Goal: Task Accomplishment & Management: Manage account settings

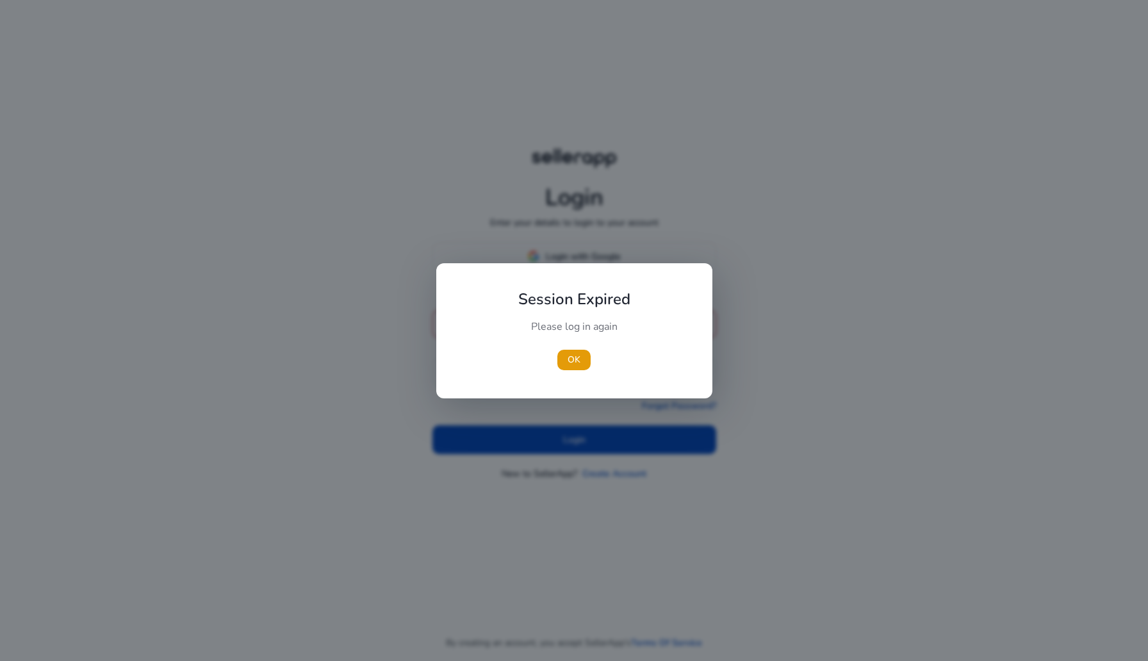
click at [591, 259] on div at bounding box center [574, 330] width 1148 height 661
click at [575, 369] on span "button" at bounding box center [574, 360] width 33 height 31
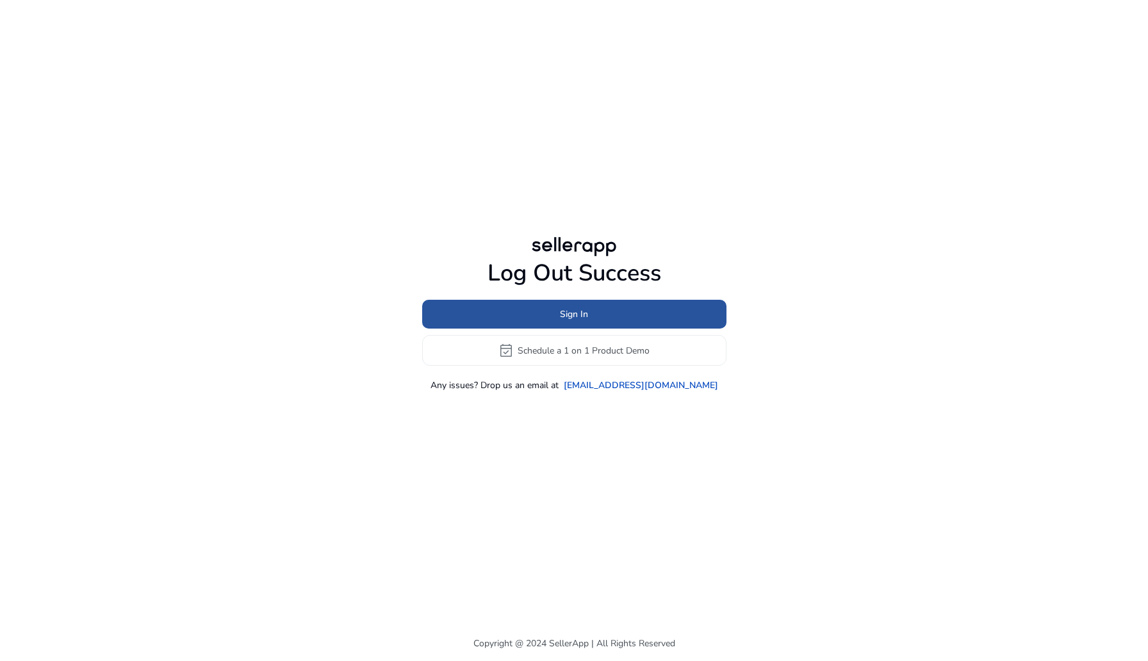
click at [565, 326] on span at bounding box center [574, 314] width 304 height 31
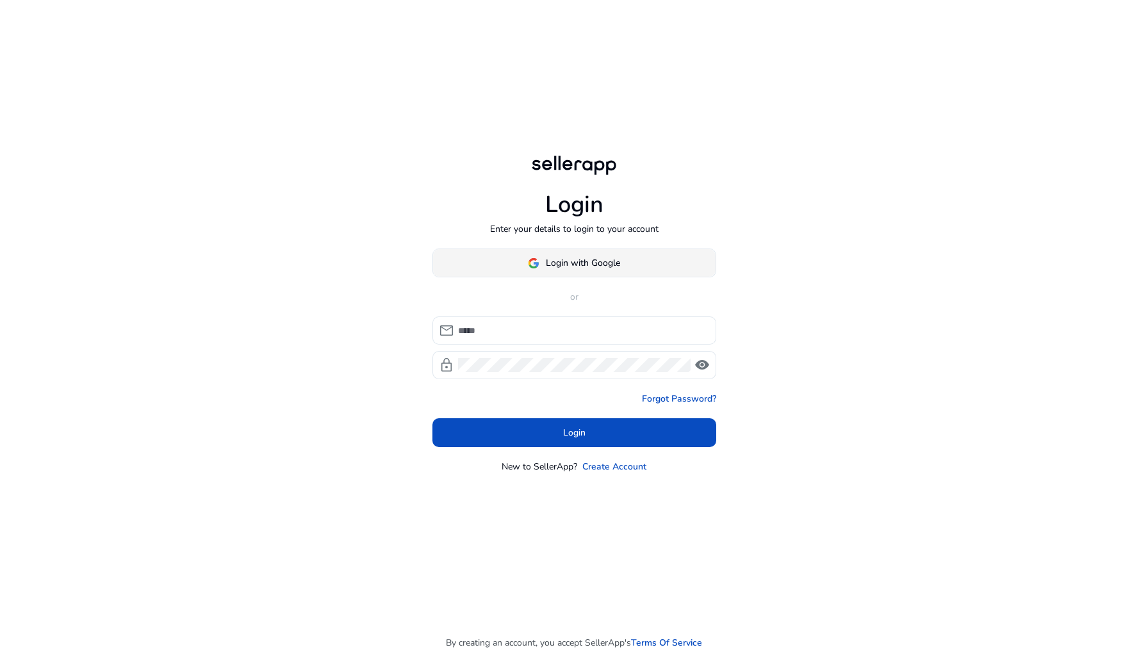
click at [538, 269] on span "Login with Google" at bounding box center [574, 262] width 92 height 13
click at [574, 269] on icon at bounding box center [574, 263] width 14 height 14
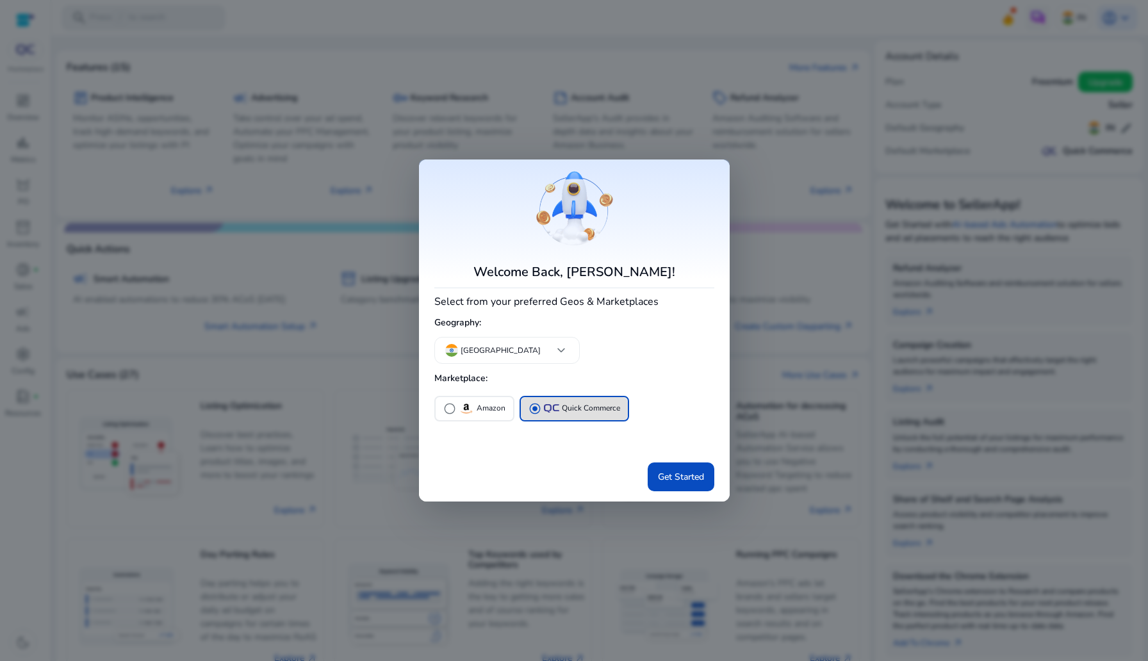
click at [11, 99] on div at bounding box center [574, 330] width 1148 height 661
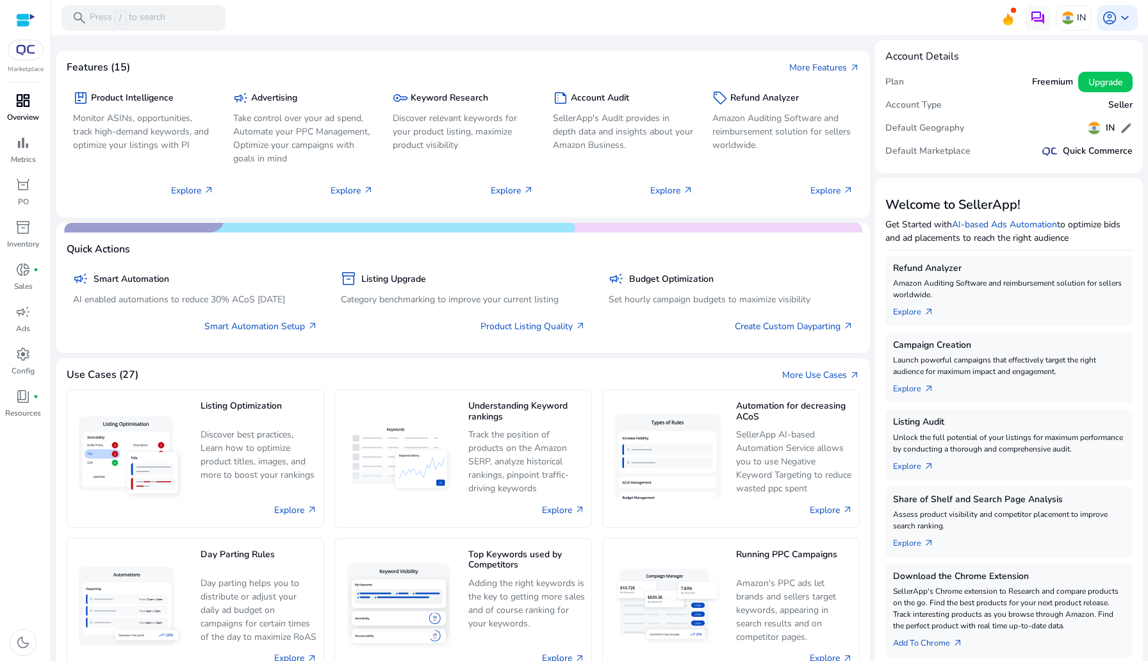
click at [23, 103] on span "dashboard" at bounding box center [22, 100] width 15 height 15
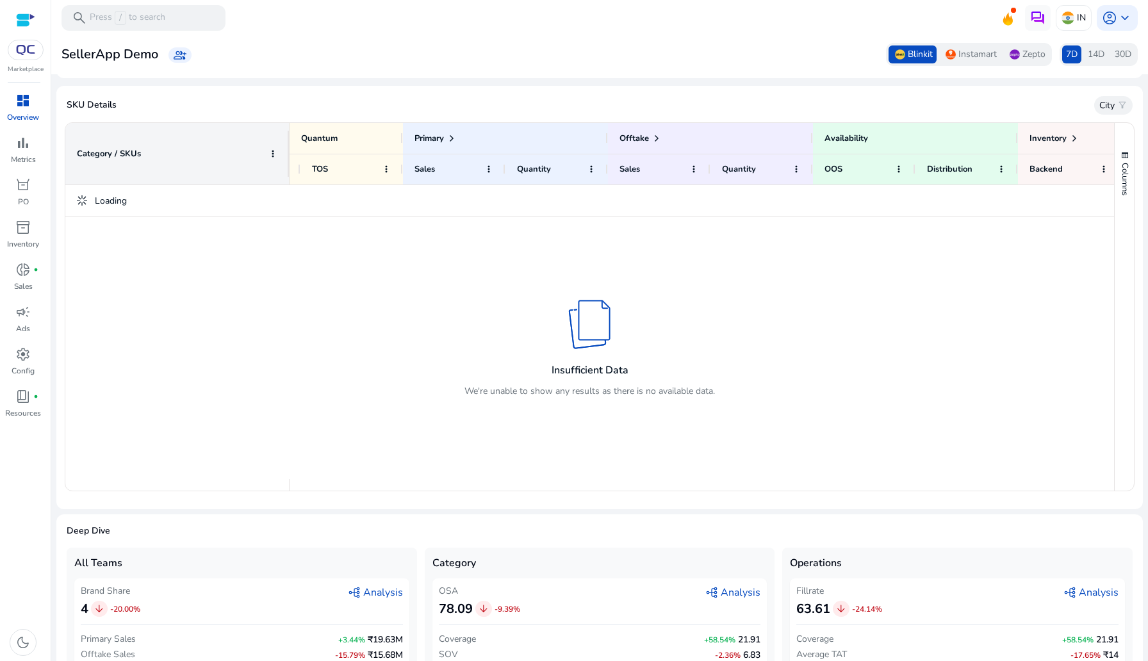
scroll to position [0, 352]
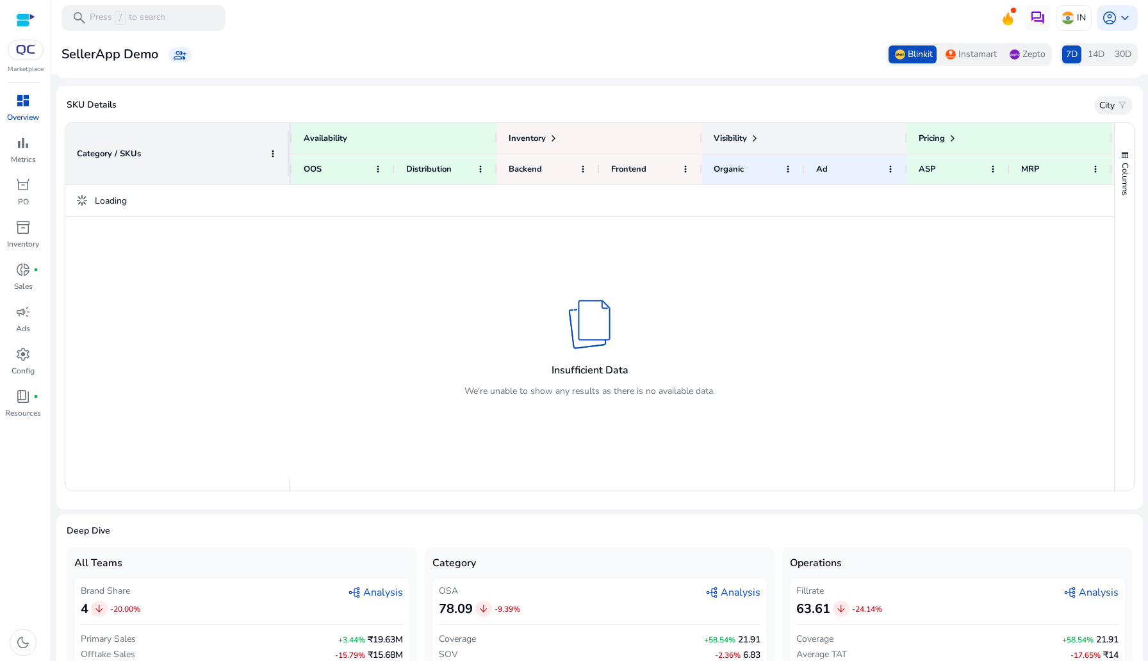
click at [750, 138] on span at bounding box center [755, 138] width 10 height 10
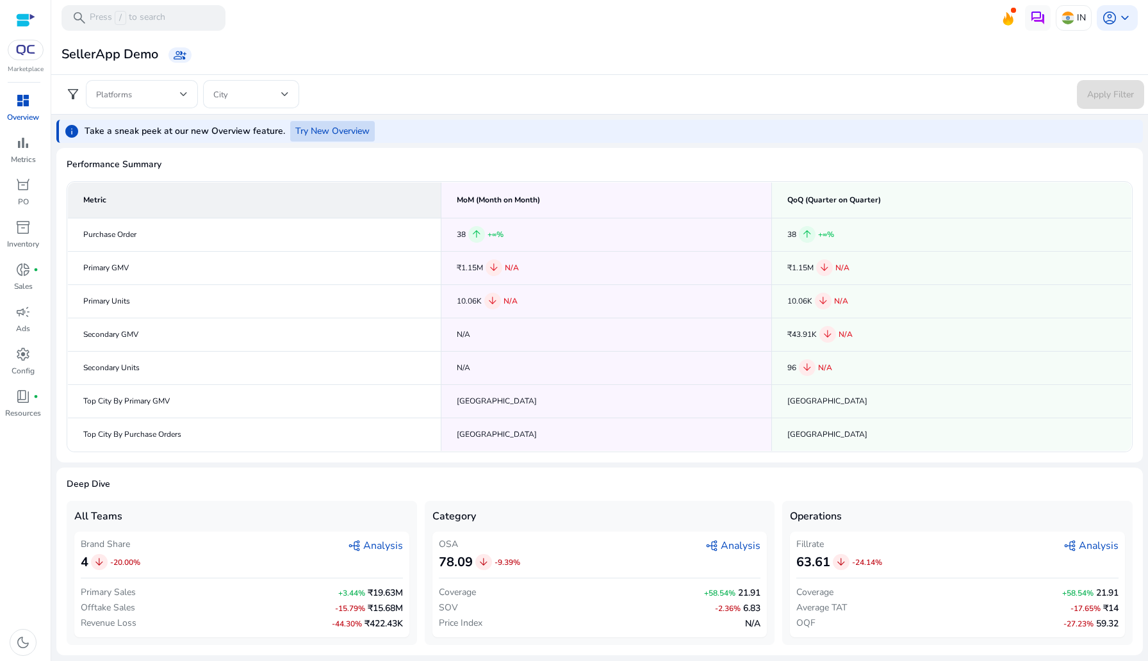
click at [328, 119] on span at bounding box center [332, 131] width 85 height 31
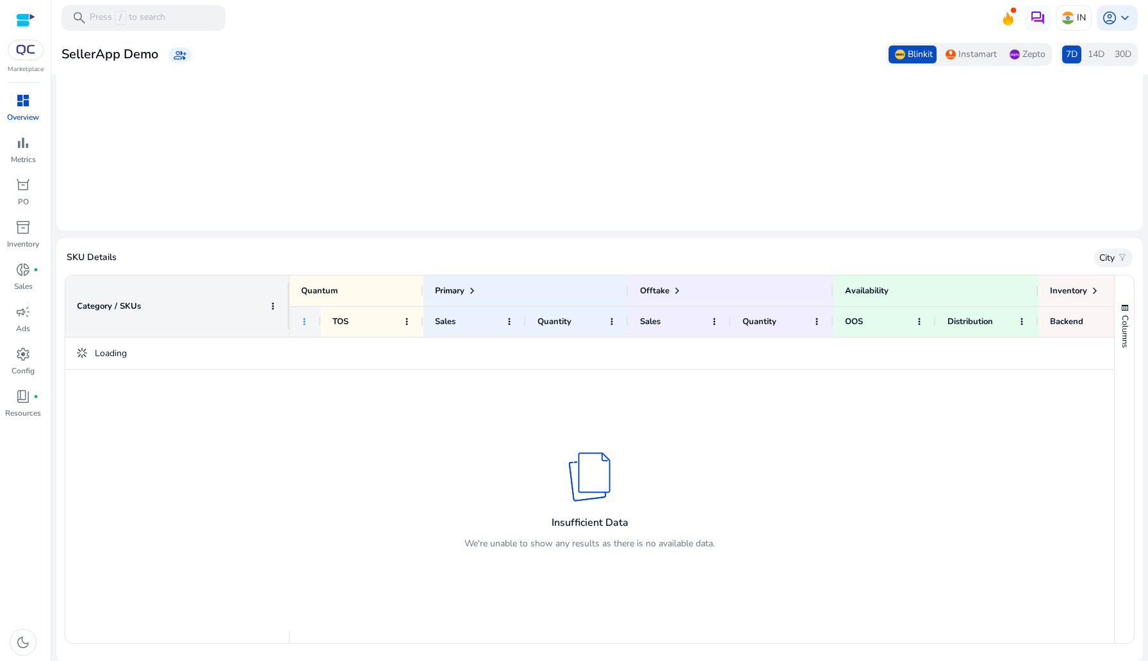
scroll to position [0, 229]
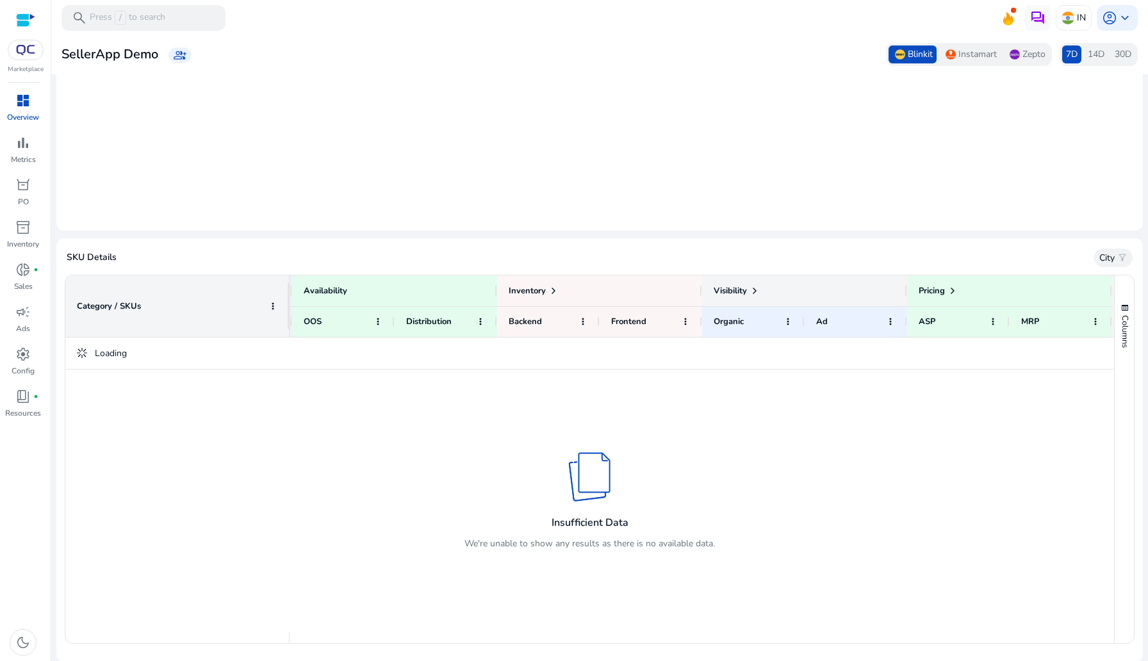
click at [755, 291] on span at bounding box center [755, 291] width 10 height 10
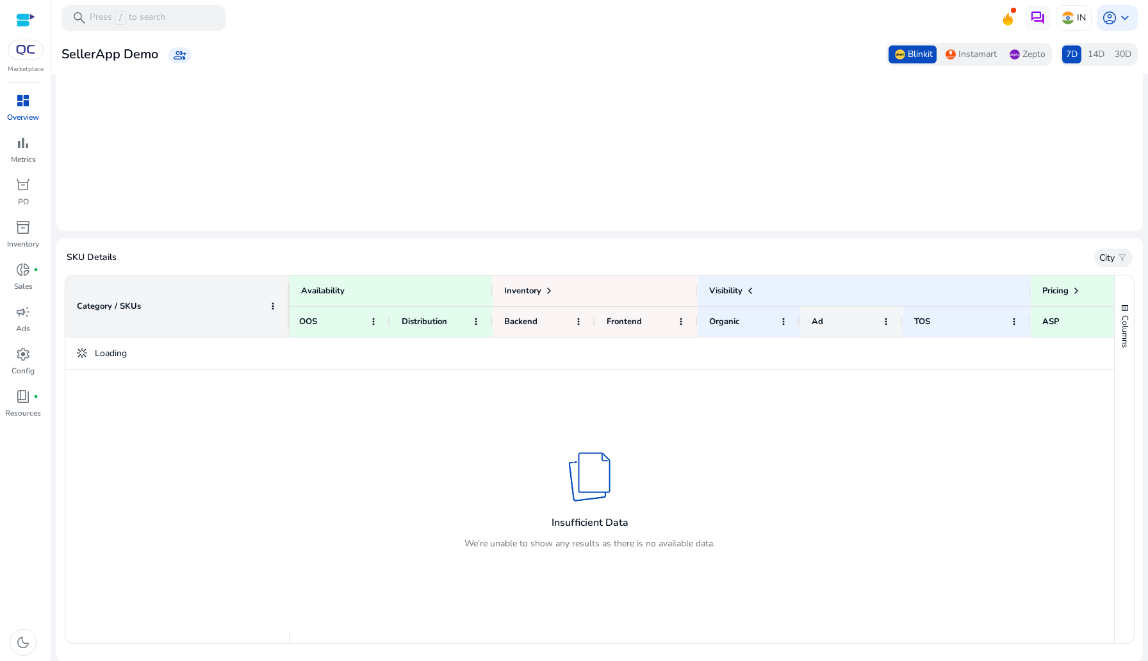
scroll to position [0, 829]
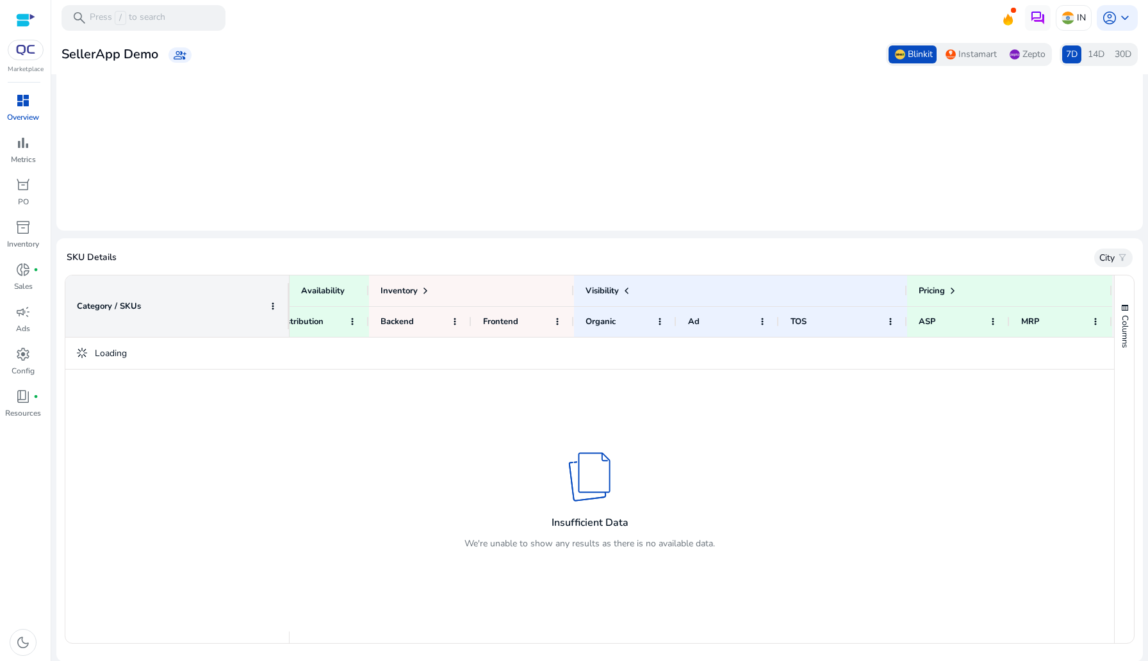
click at [24, 44] on div at bounding box center [26, 50] width 36 height 21
click at [19, 49] on img at bounding box center [25, 50] width 23 height 10
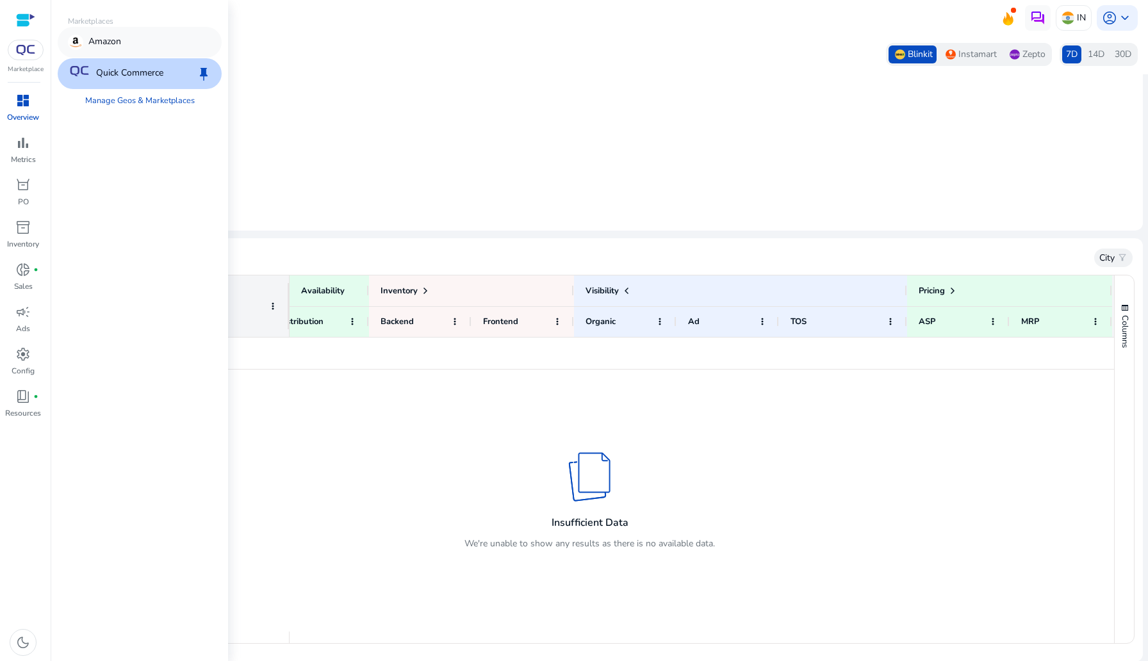
click at [90, 28] on div "Amazon" at bounding box center [140, 42] width 164 height 31
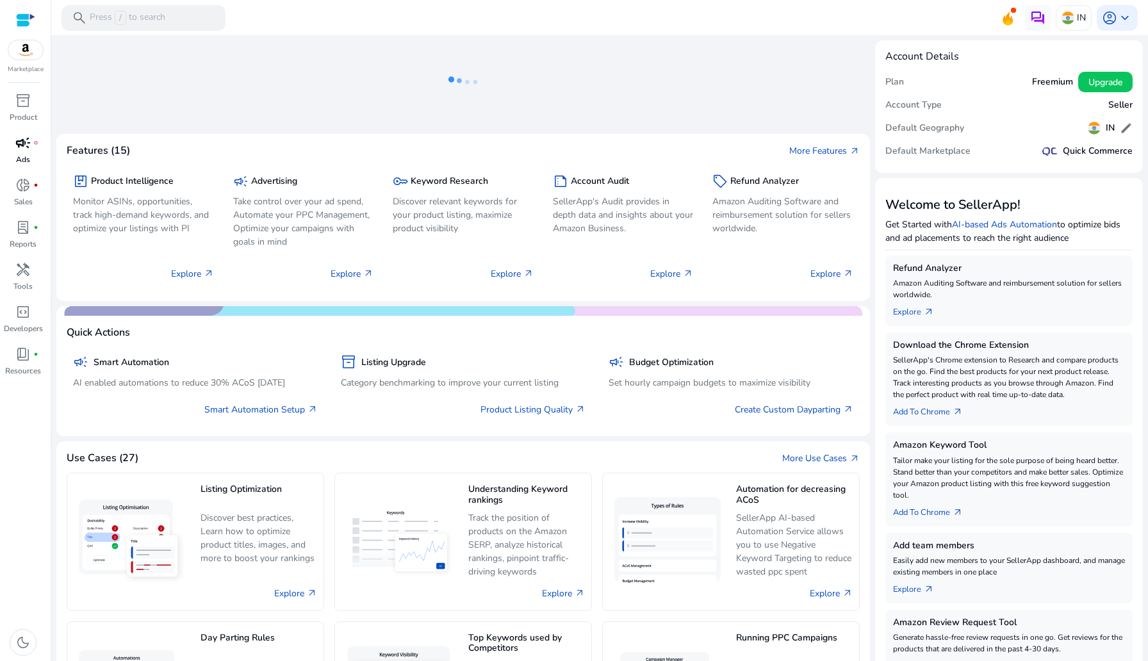
click at [27, 147] on span "campaign" at bounding box center [22, 142] width 15 height 15
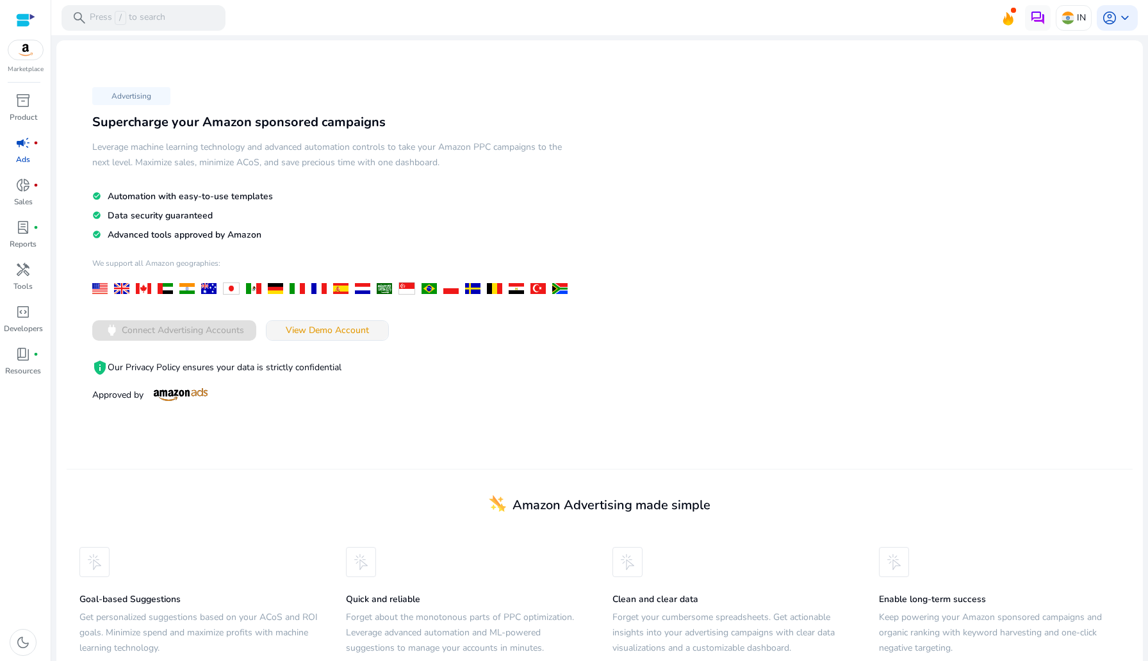
click at [321, 336] on span at bounding box center [328, 330] width 122 height 31
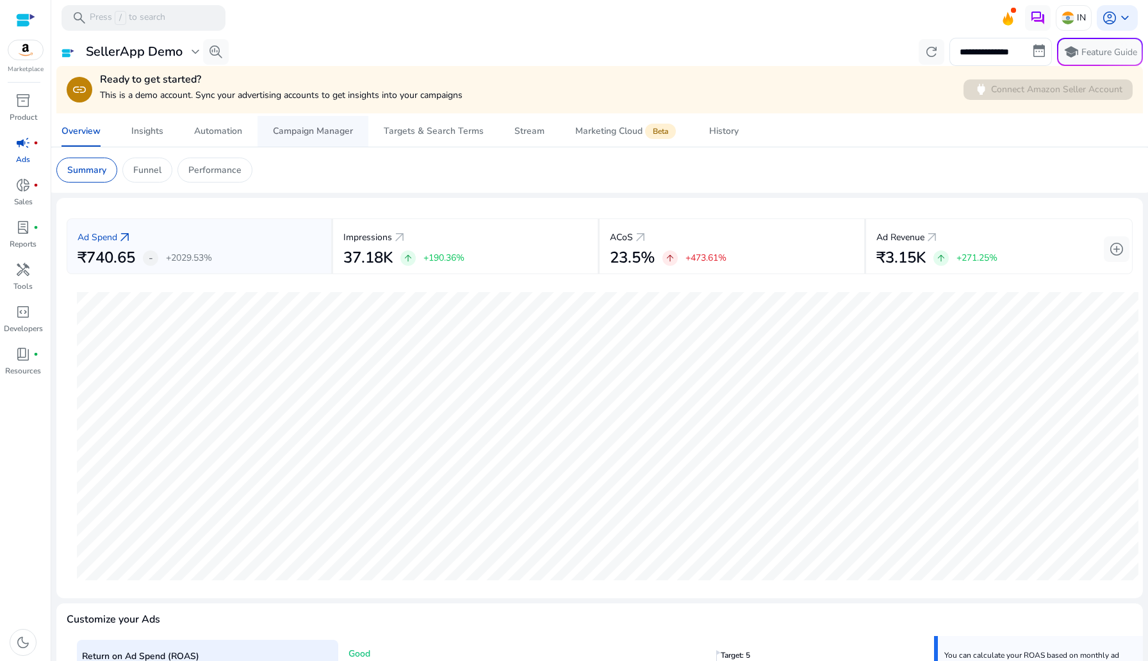
click at [320, 131] on div "Campaign Manager" at bounding box center [313, 131] width 80 height 9
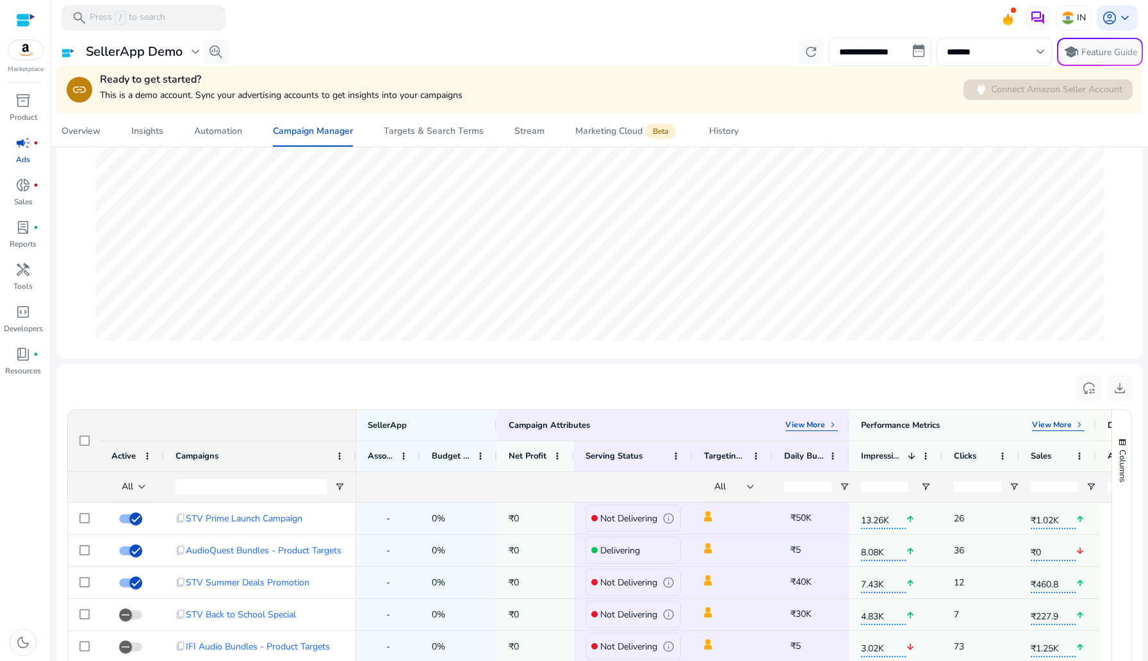
scroll to position [204, 0]
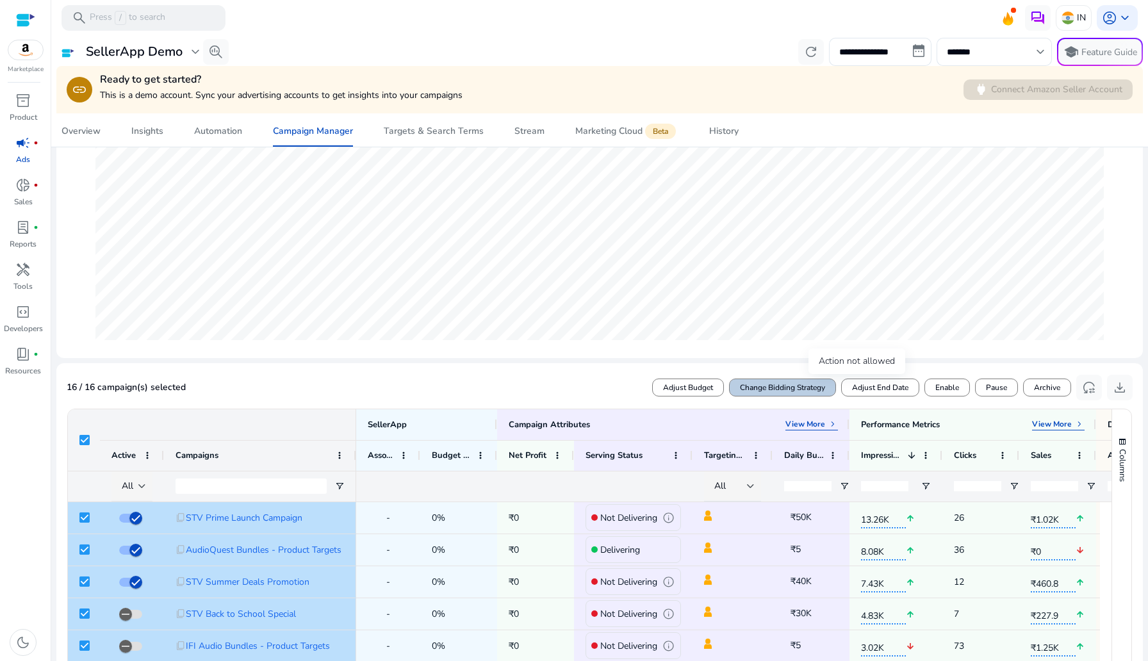
click at [773, 379] on span at bounding box center [783, 387] width 106 height 31
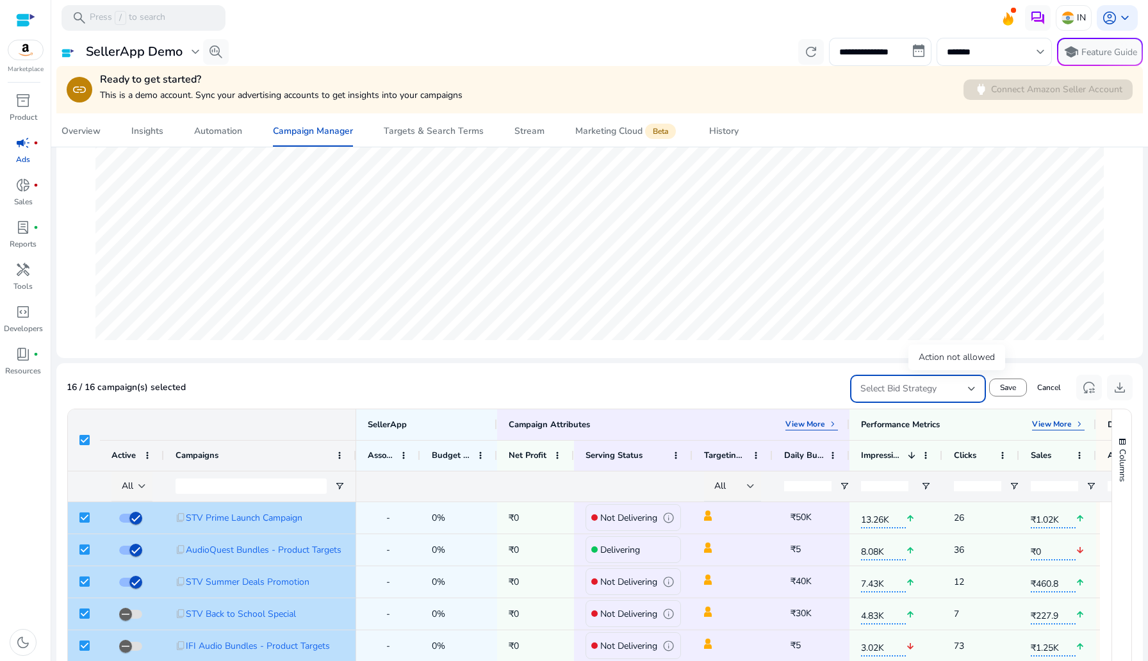
click at [917, 384] on span "Select Bid Strategy" at bounding box center [899, 389] width 76 height 12
click at [739, 416] on div at bounding box center [574, 330] width 1148 height 661
click at [736, 392] on div "16 / 16 campaign(s) selected Select Bid Strategy Save Cancel reset_settings dow…" at bounding box center [600, 388] width 1066 height 29
click at [1038, 383] on span "Cancel" at bounding box center [1050, 388] width 24 height 12
click at [976, 48] on input "*******" at bounding box center [988, 52] width 82 height 14
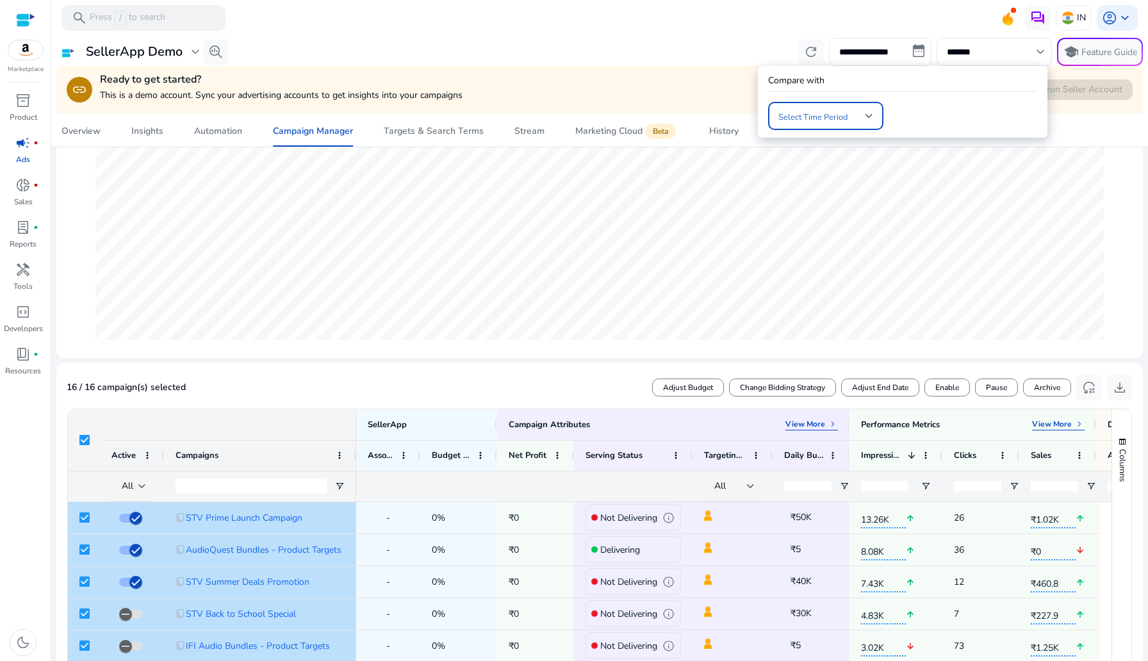
click at [856, 119] on span at bounding box center [822, 116] width 87 height 14
click at [848, 162] on mat-option "Previous 14 Days [DATE] - [DATE]" at bounding box center [890, 150] width 244 height 31
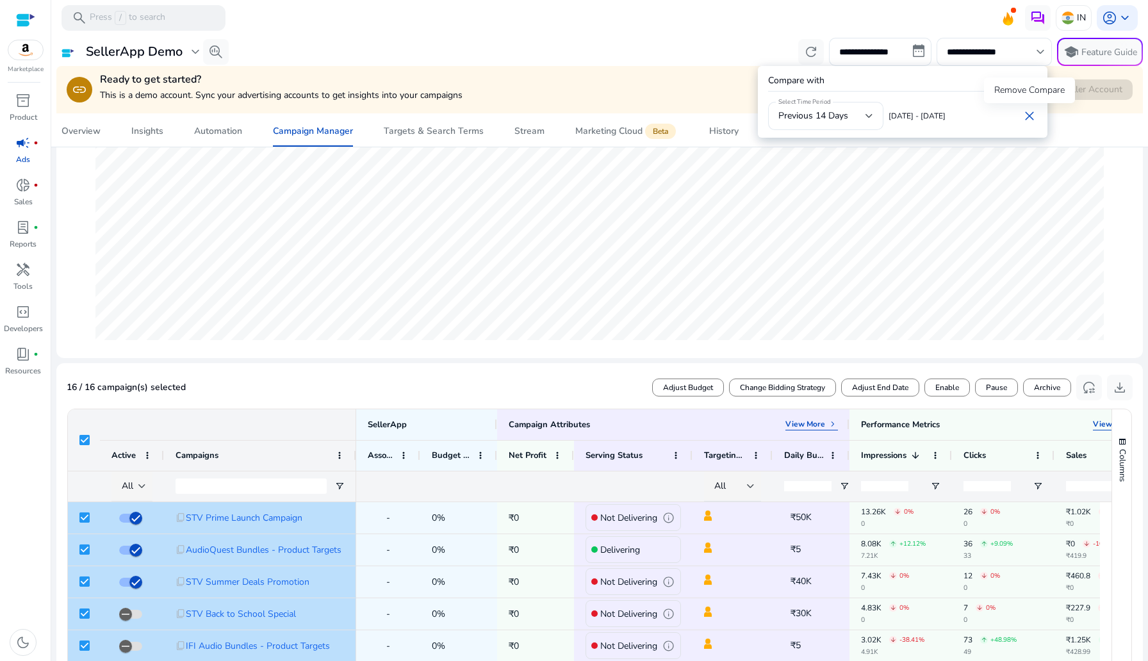
click at [1031, 115] on span "close" at bounding box center [1029, 115] width 15 height 15
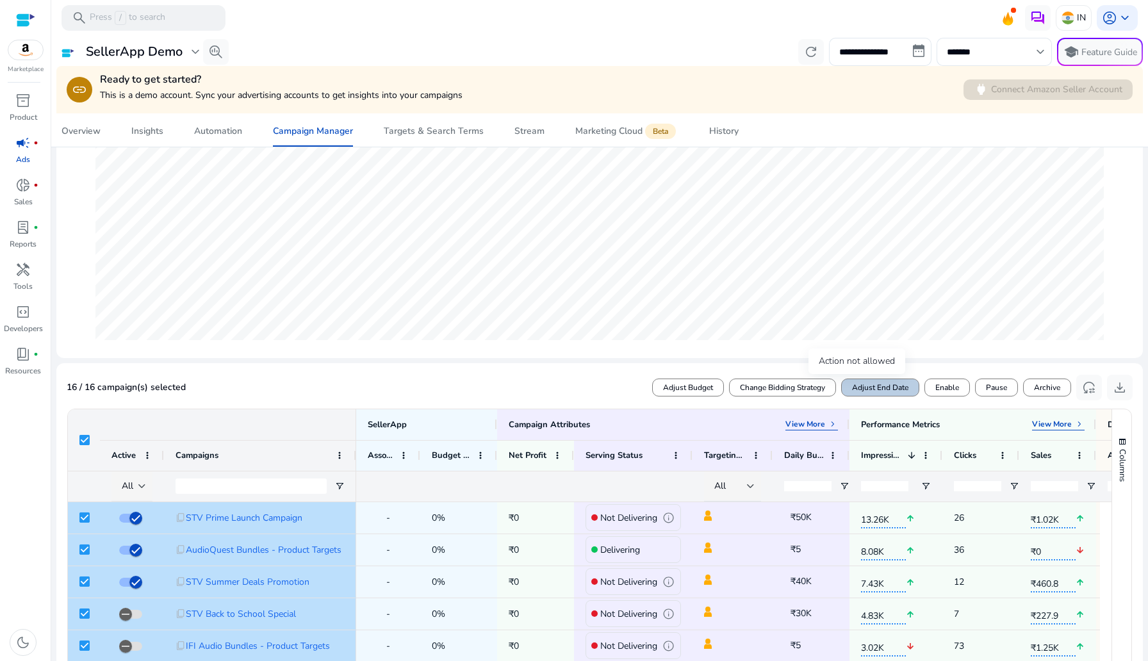
click at [902, 391] on span "Adjust End Date" at bounding box center [880, 388] width 56 height 12
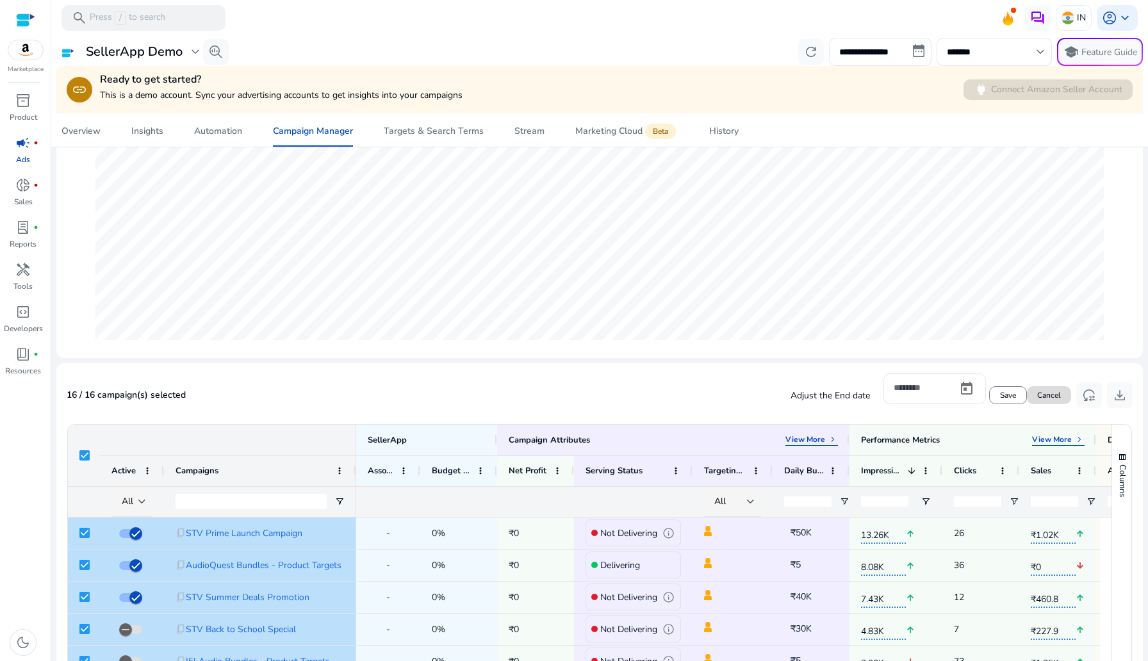
click at [1038, 388] on span at bounding box center [1049, 395] width 44 height 31
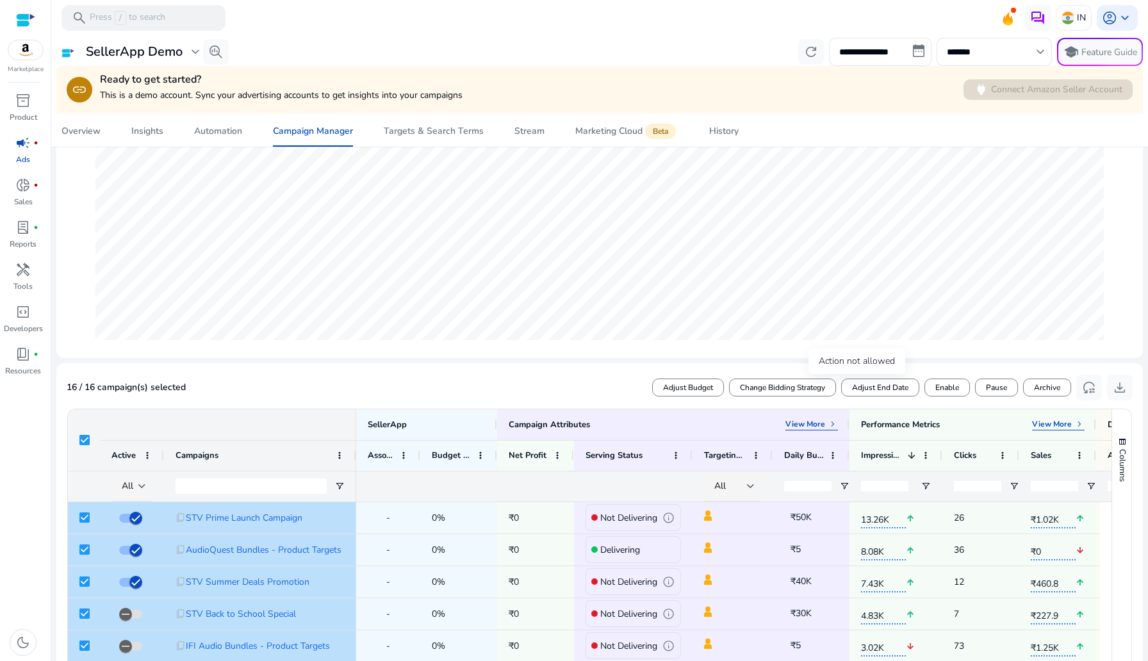
click at [884, 374] on div "Action not allowed" at bounding box center [857, 362] width 97 height 26
click at [892, 381] on span at bounding box center [880, 387] width 77 height 31
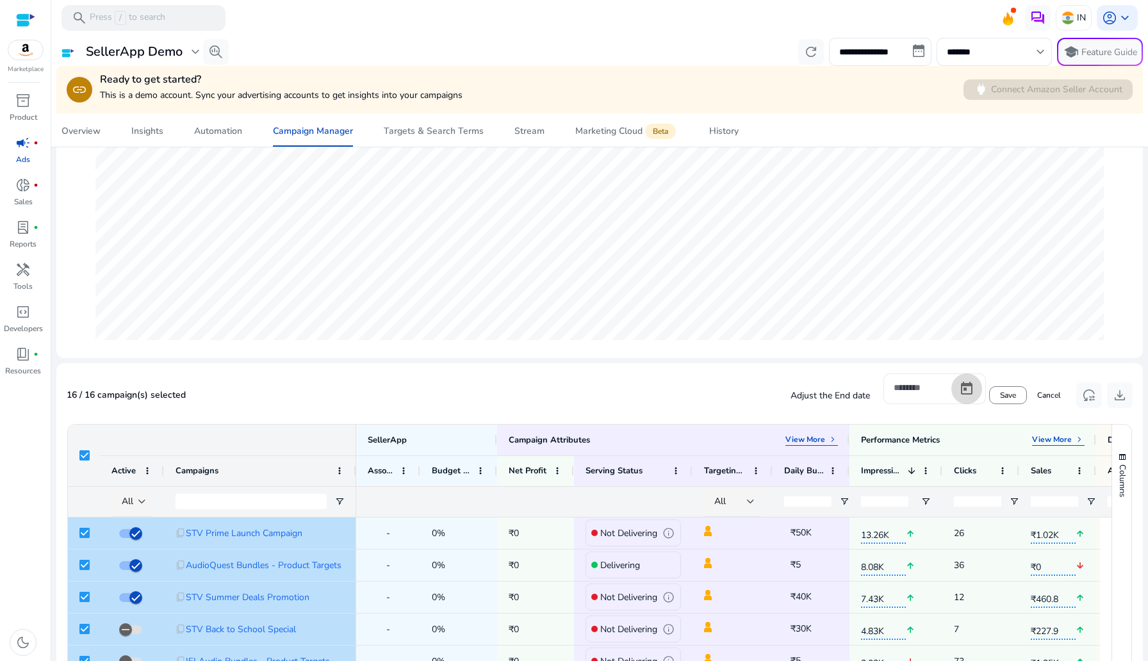
click at [955, 397] on span "Open calendar" at bounding box center [967, 389] width 31 height 31
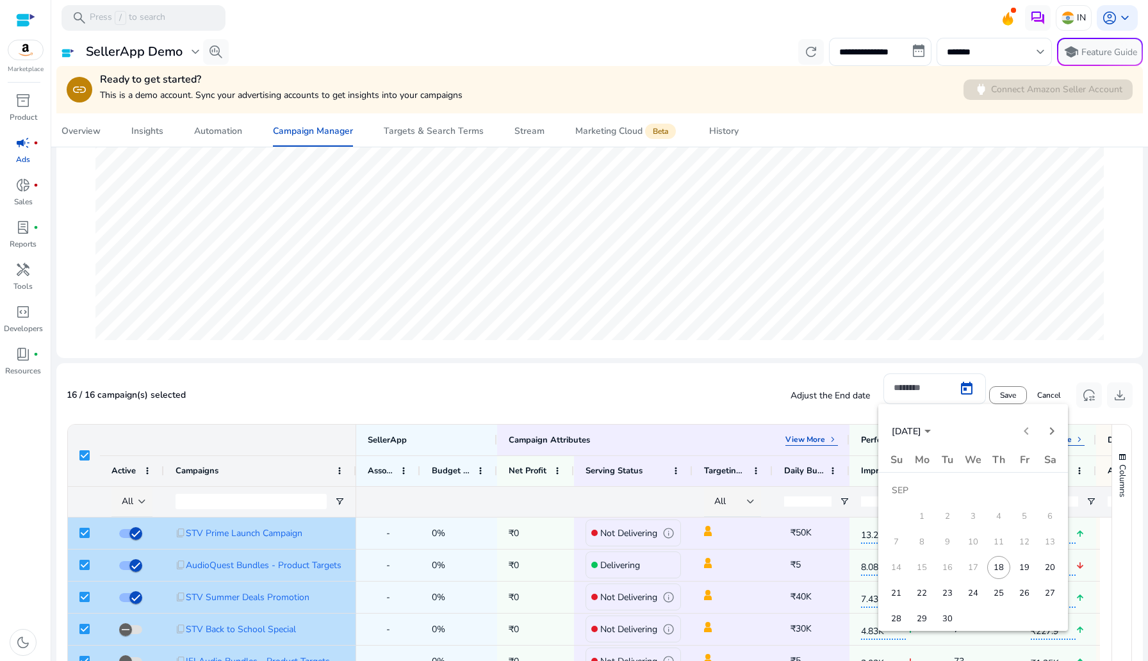
click at [1048, 385] on div at bounding box center [574, 330] width 1148 height 661
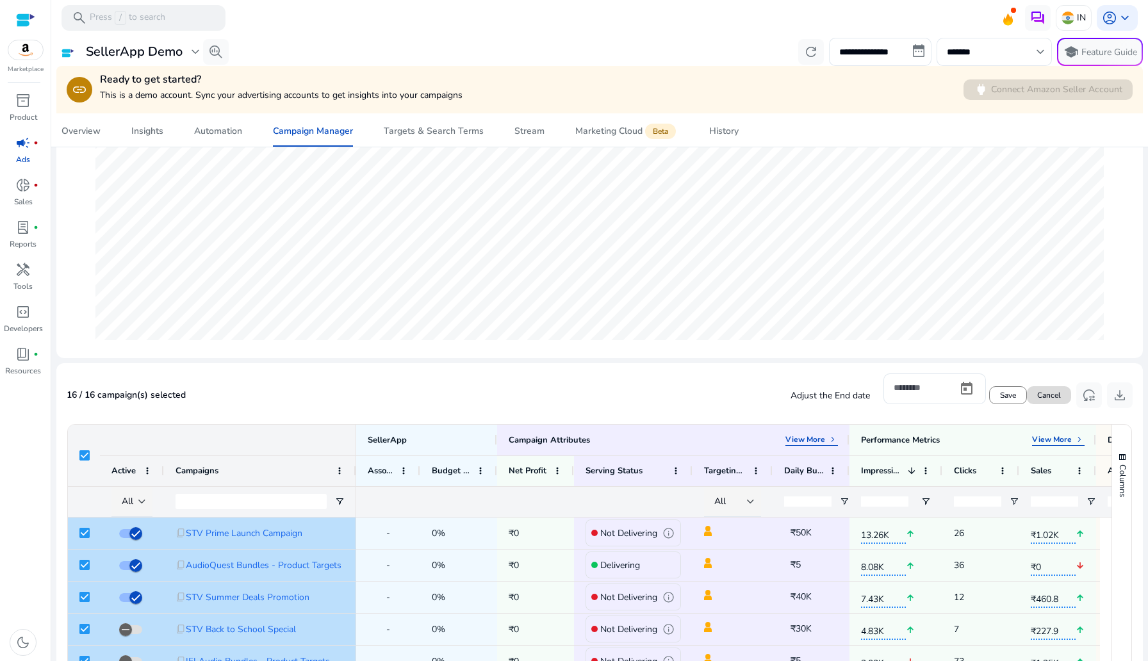
click at [1047, 410] on span at bounding box center [1049, 395] width 44 height 31
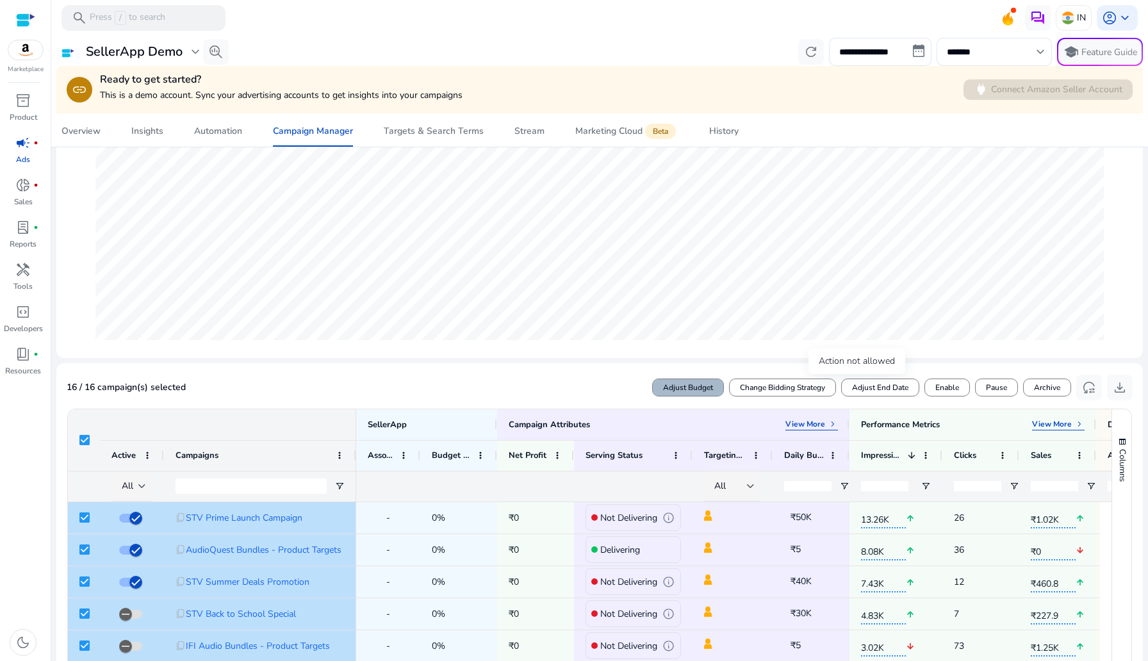
click at [670, 381] on span at bounding box center [688, 387] width 70 height 31
click at [1052, 392] on span "Cancel" at bounding box center [1050, 388] width 24 height 12
click at [938, 60] on div "******* keyboard_arrow_down" at bounding box center [994, 52] width 115 height 28
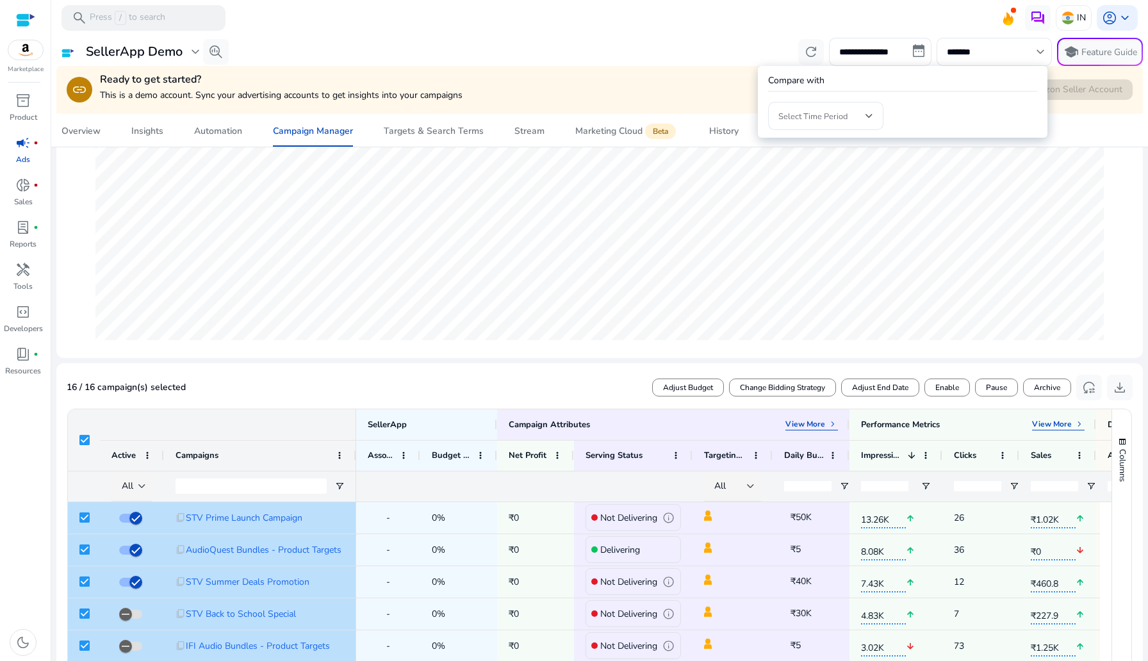
click at [945, 208] on div at bounding box center [574, 330] width 1148 height 661
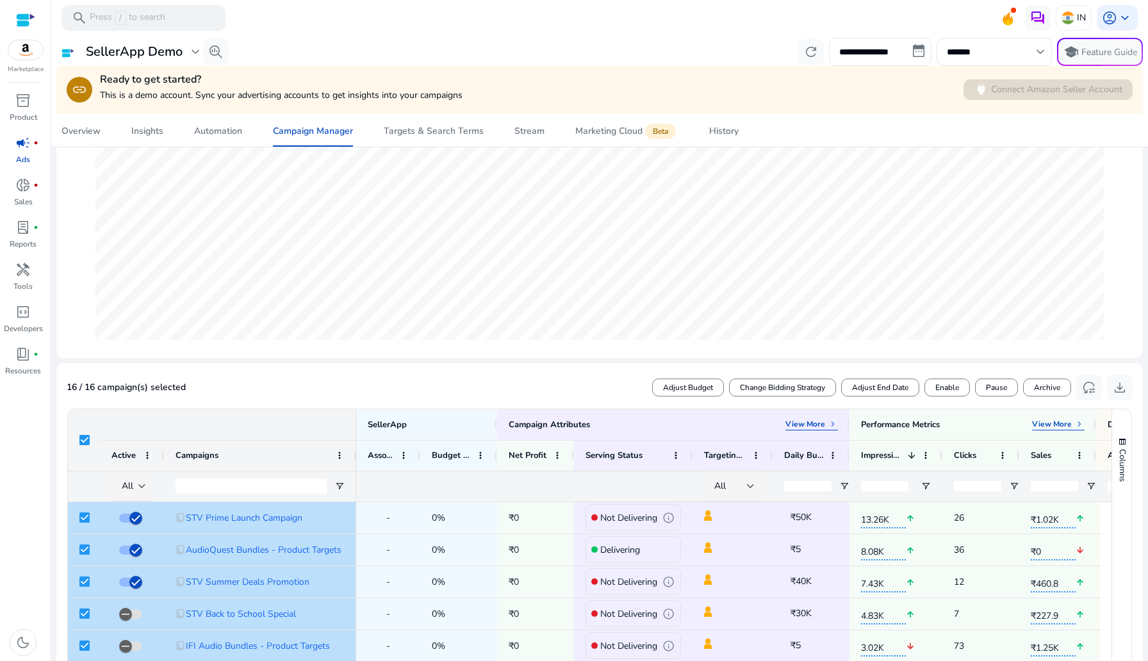
click at [966, 351] on mat-card "Ad Spend ₹740.65 - +2029.53% from ₹34.78 Impressions 37.18K arrow_upward +190.3…" at bounding box center [599, 171] width 1087 height 374
click at [816, 390] on span "Change Bidding Strategy" at bounding box center [782, 388] width 85 height 12
click at [918, 386] on span "Select Bid Strategy" at bounding box center [899, 389] width 76 height 12
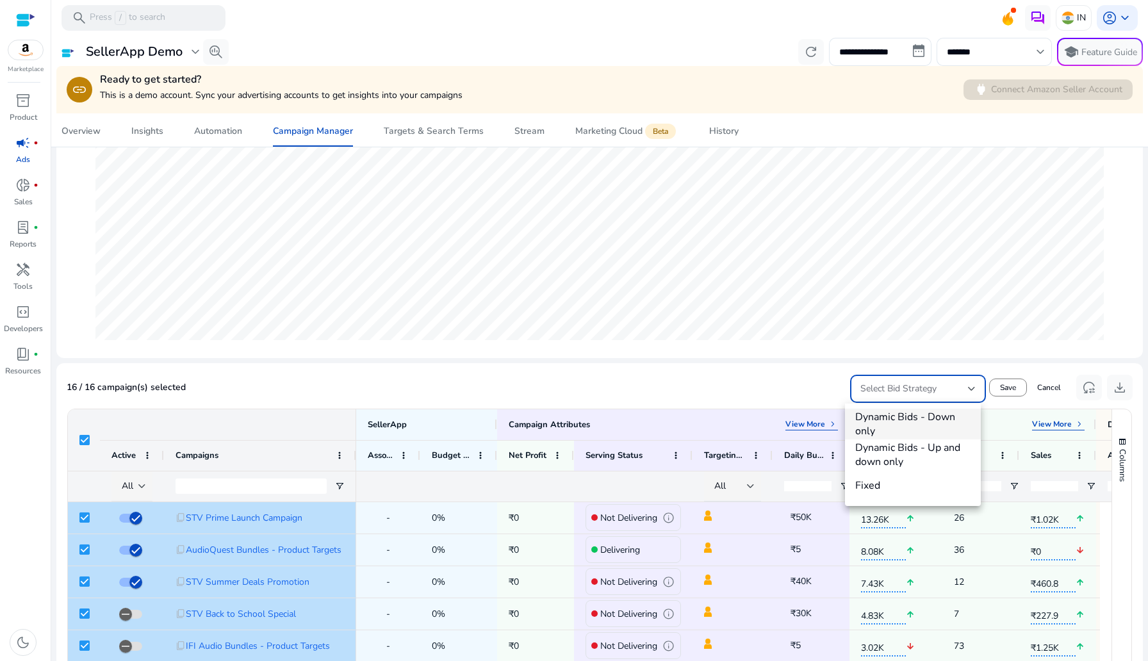
click at [918, 386] on div at bounding box center [574, 330] width 1148 height 661
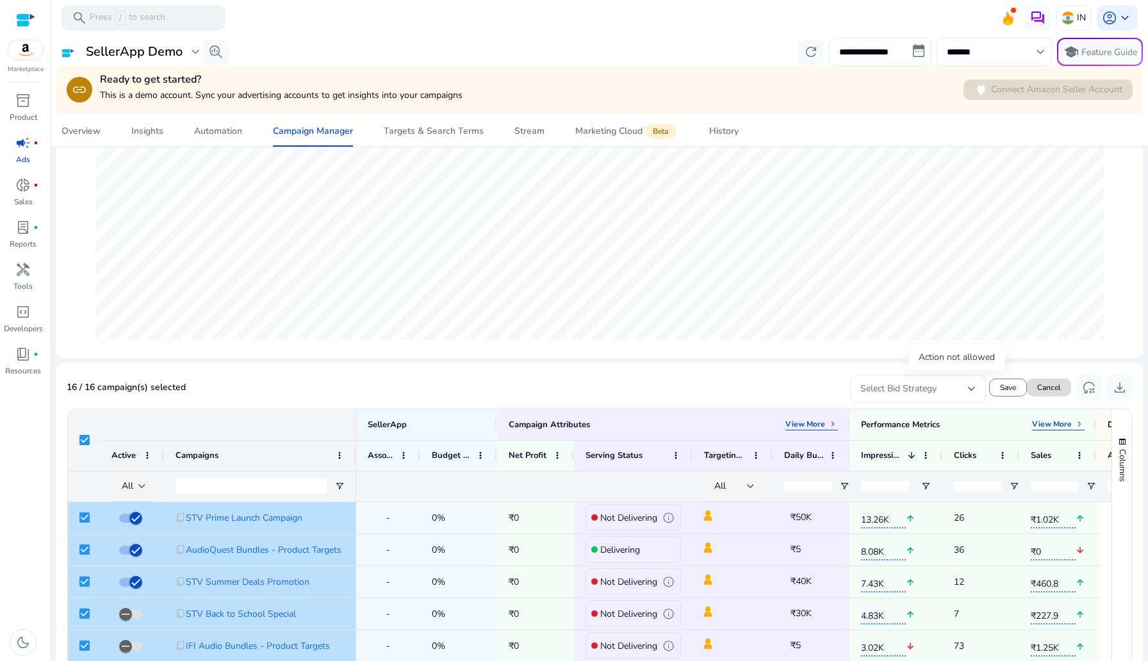
click at [1051, 390] on span "Cancel" at bounding box center [1050, 388] width 24 height 12
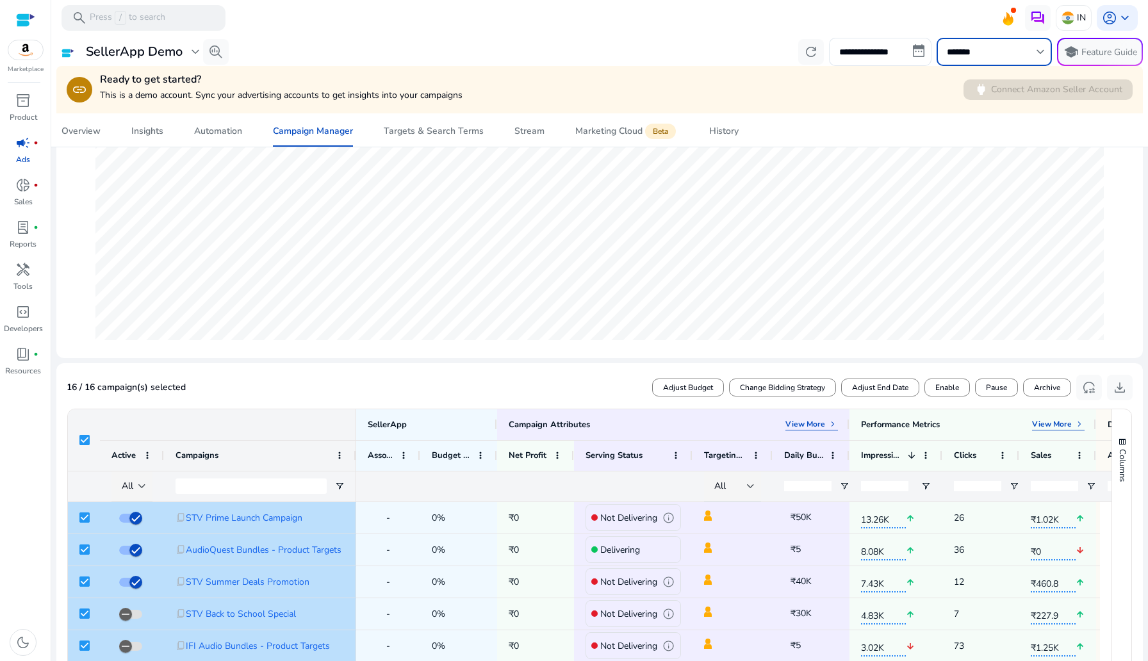
click at [984, 56] on input "*******" at bounding box center [988, 52] width 82 height 14
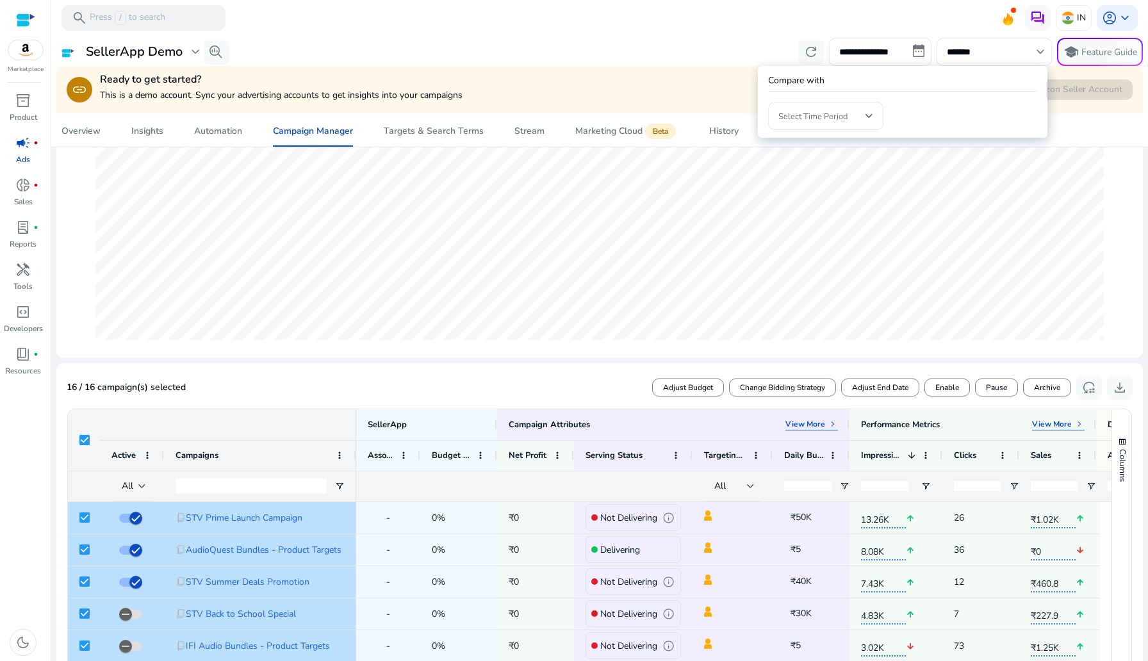
click at [936, 377] on div at bounding box center [574, 330] width 1148 height 661
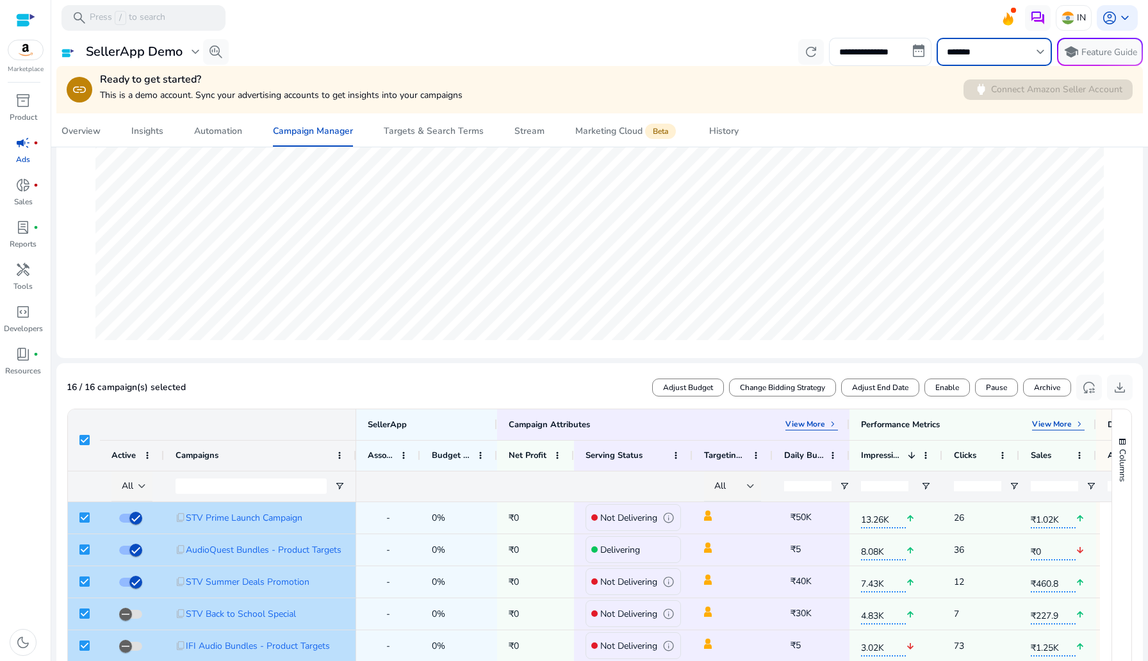
click at [918, 366] on mat-card "16 / 16 campaign(s) selected Adjust Budget Change Bidding Strategy Adjust End D…" at bounding box center [599, 670] width 1087 height 615
click at [704, 388] on span "Adjust Budget" at bounding box center [688, 388] width 50 height 12
click at [1007, 56] on input "*******" at bounding box center [988, 52] width 82 height 14
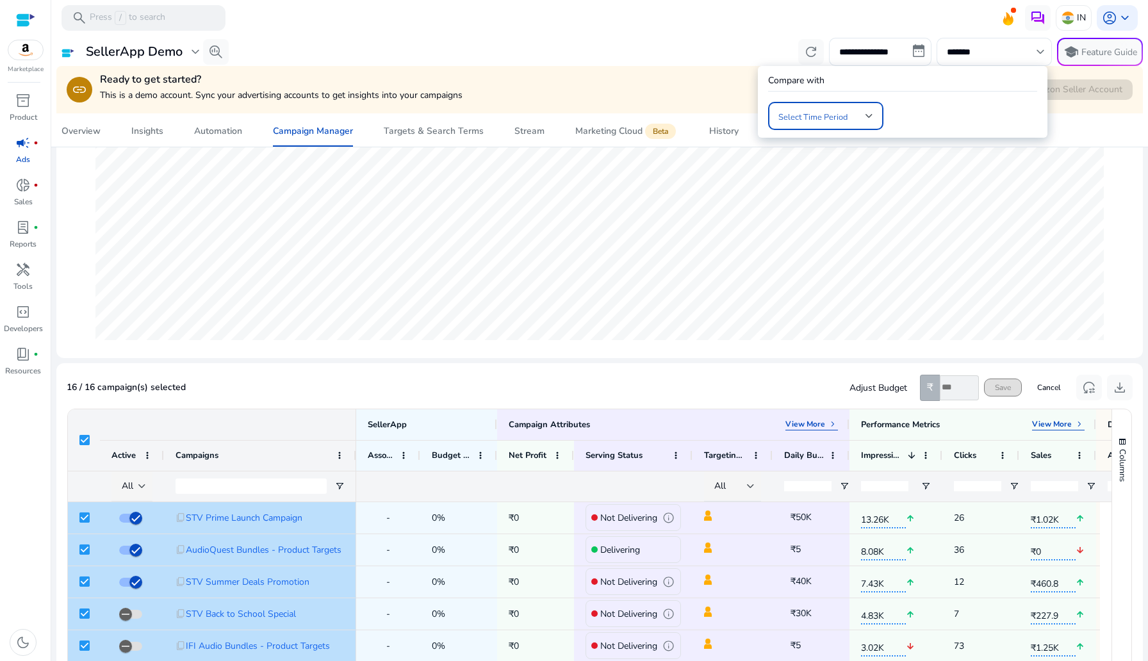
click at [845, 122] on span at bounding box center [822, 116] width 87 height 14
click at [1079, 211] on div at bounding box center [574, 330] width 1148 height 661
click at [1032, 234] on div at bounding box center [574, 330] width 1148 height 661
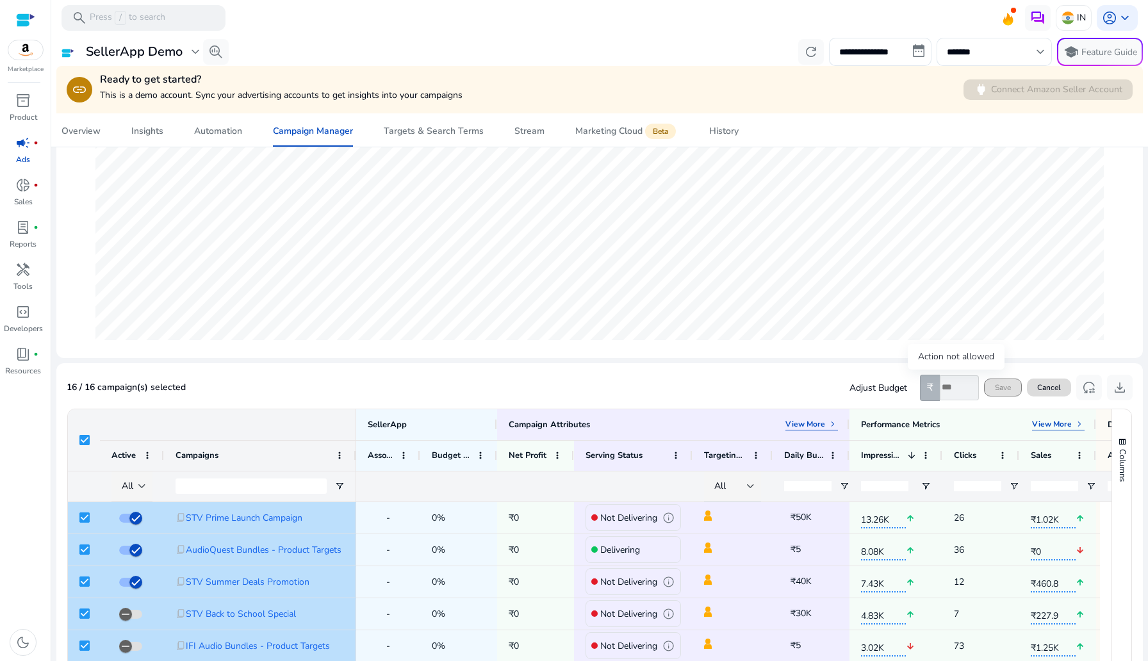
click at [1045, 387] on span "Cancel" at bounding box center [1050, 388] width 24 height 12
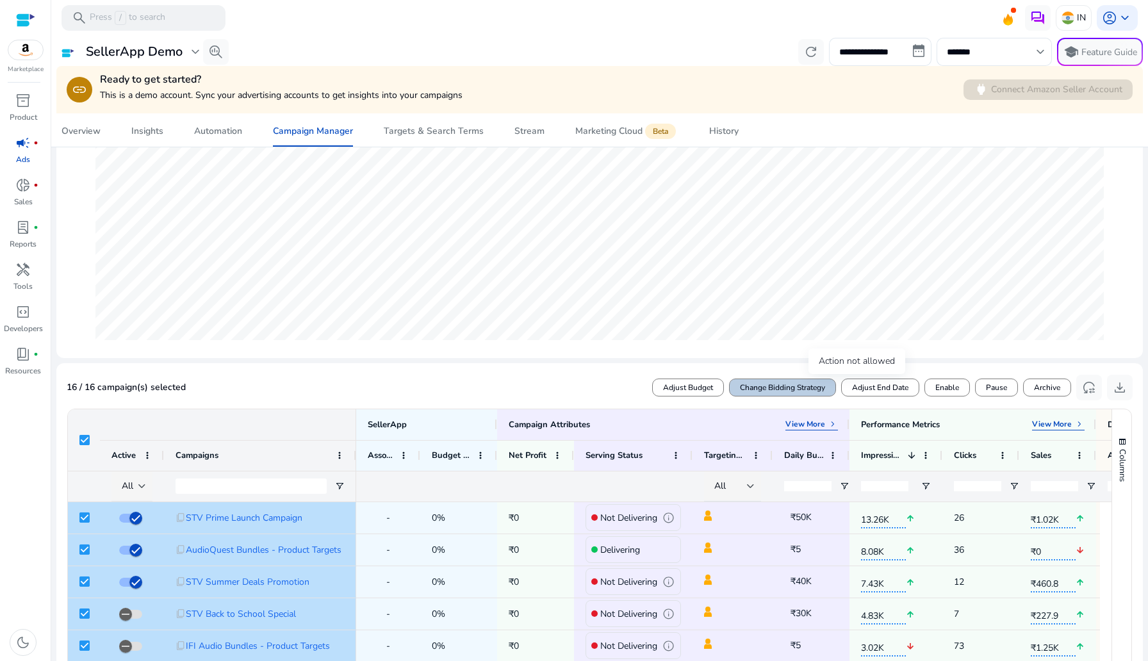
click at [790, 379] on span at bounding box center [783, 387] width 106 height 31
click at [901, 365] on mat-card "16 / 16 campaign(s) selected Select Bid Strategy Save Cancel reset_settings dow…" at bounding box center [599, 670] width 1087 height 615
click at [917, 384] on span "Select Bid Strategy" at bounding box center [899, 389] width 76 height 12
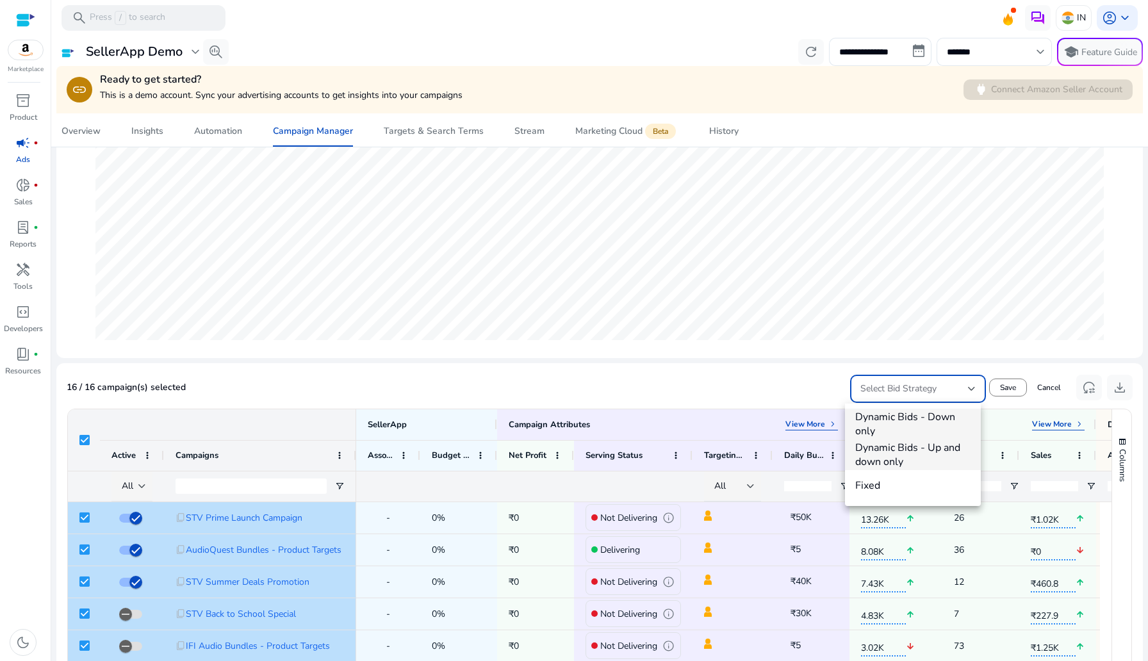
click at [921, 445] on span "Dynamic Bids - Up and down only" at bounding box center [913, 455] width 115 height 28
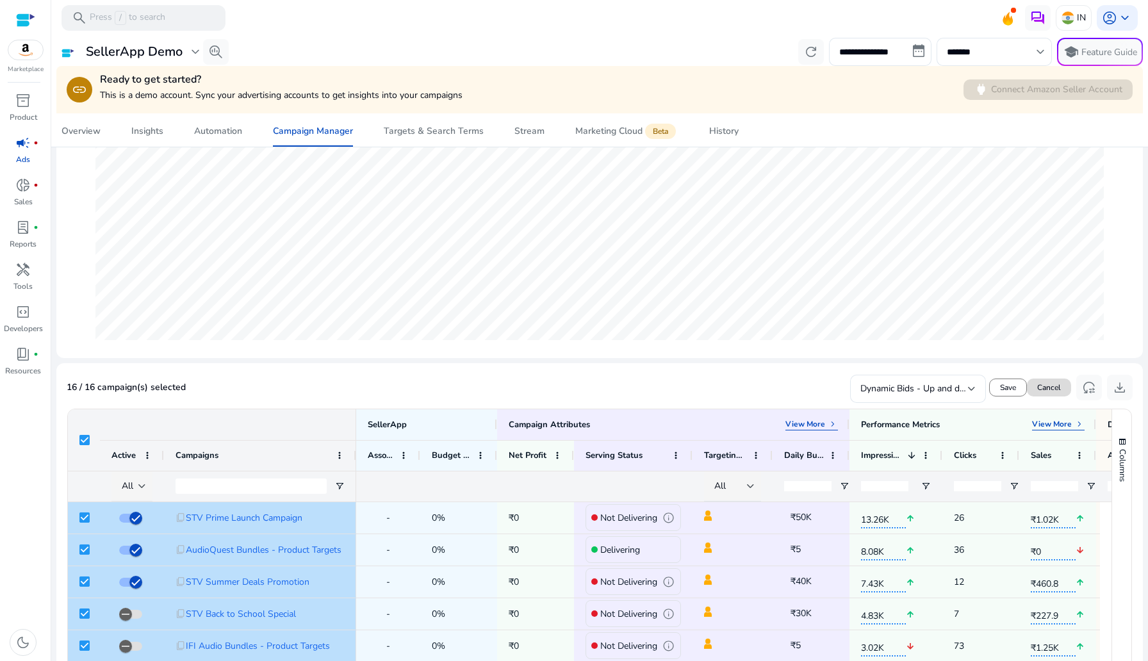
click at [1042, 382] on span "Cancel" at bounding box center [1050, 388] width 24 height 12
click at [218, 145] on span "Automation" at bounding box center [218, 131] width 48 height 31
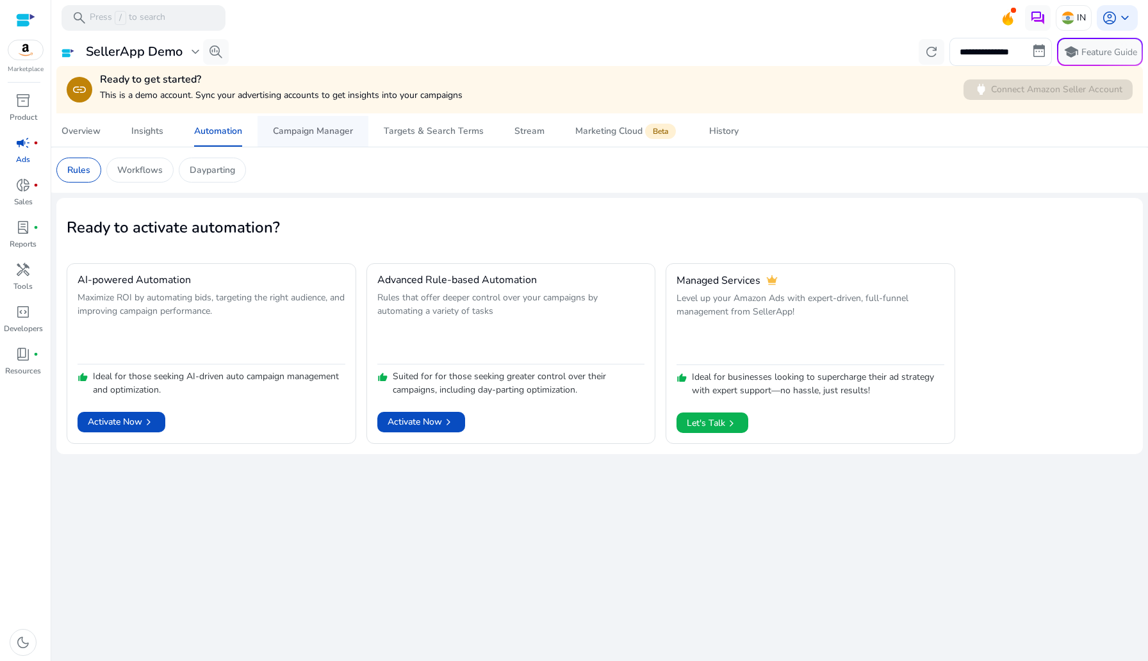
click at [332, 138] on span "Campaign Manager" at bounding box center [313, 131] width 80 height 31
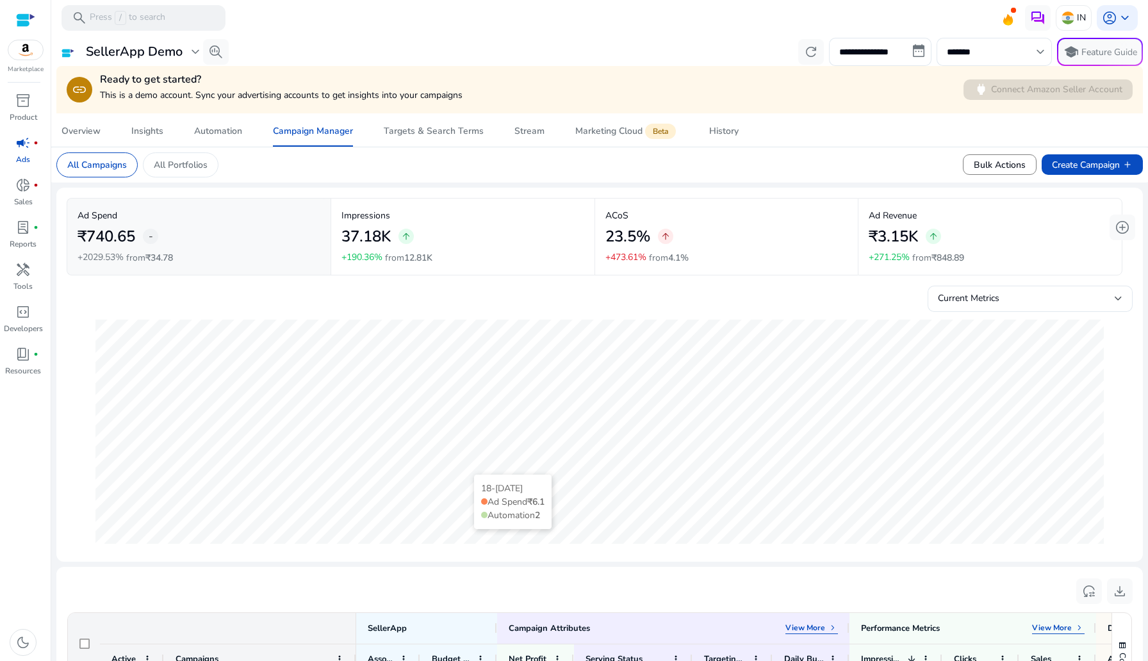
scroll to position [422, 0]
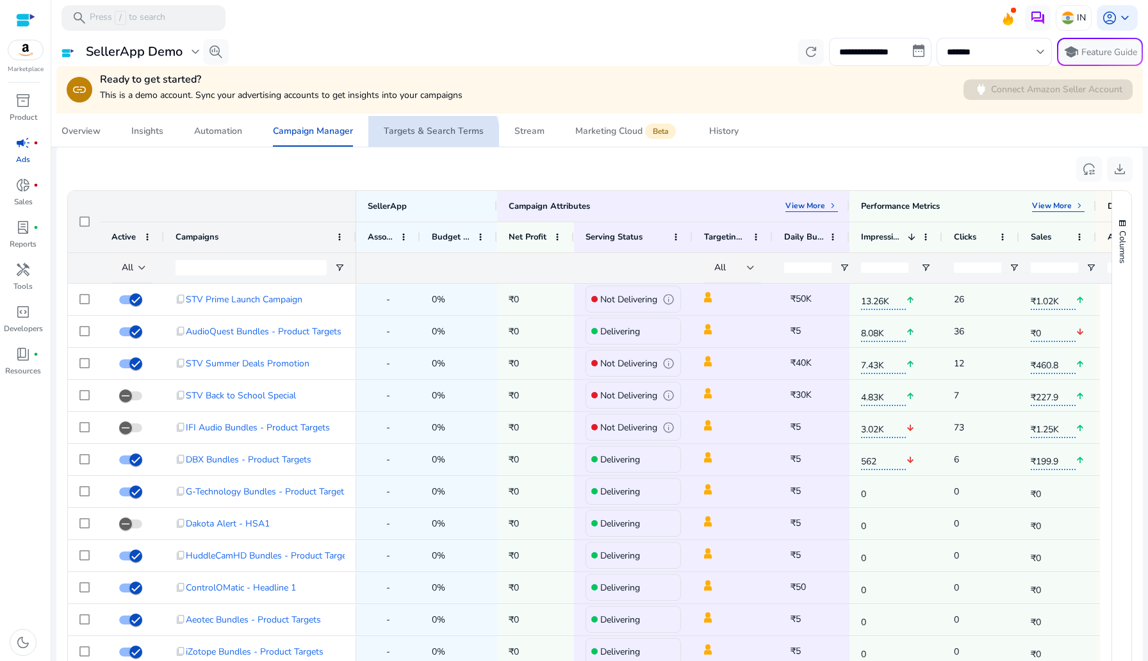
click at [427, 142] on span "Targets & Search Terms" at bounding box center [434, 131] width 100 height 31
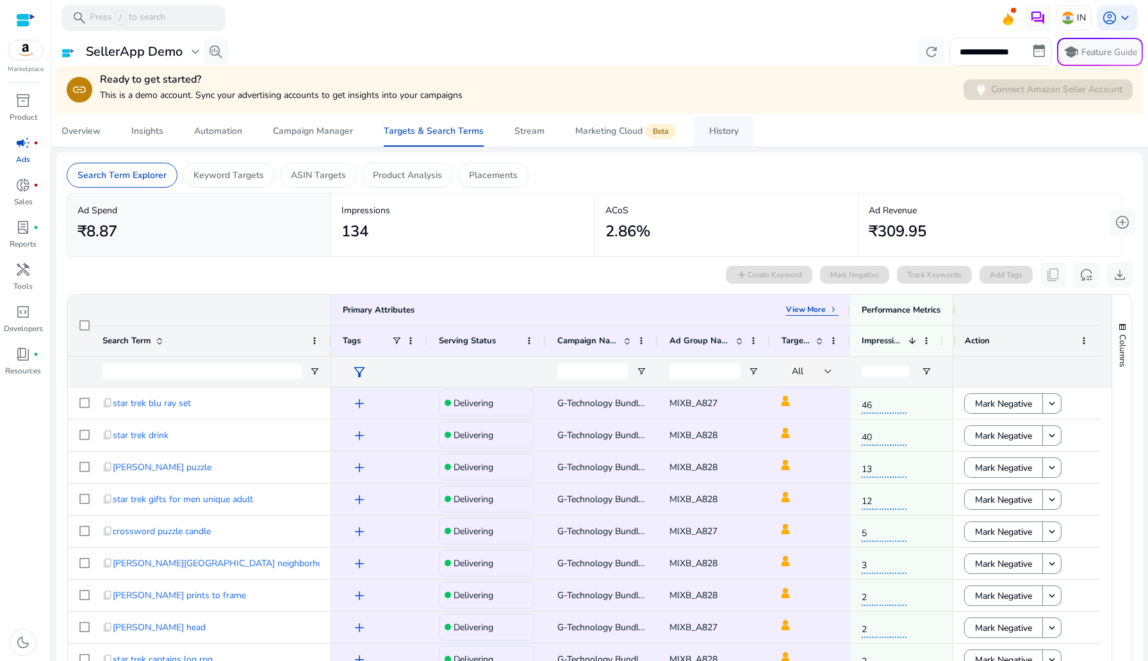
click at [735, 142] on span "History" at bounding box center [723, 131] width 29 height 31
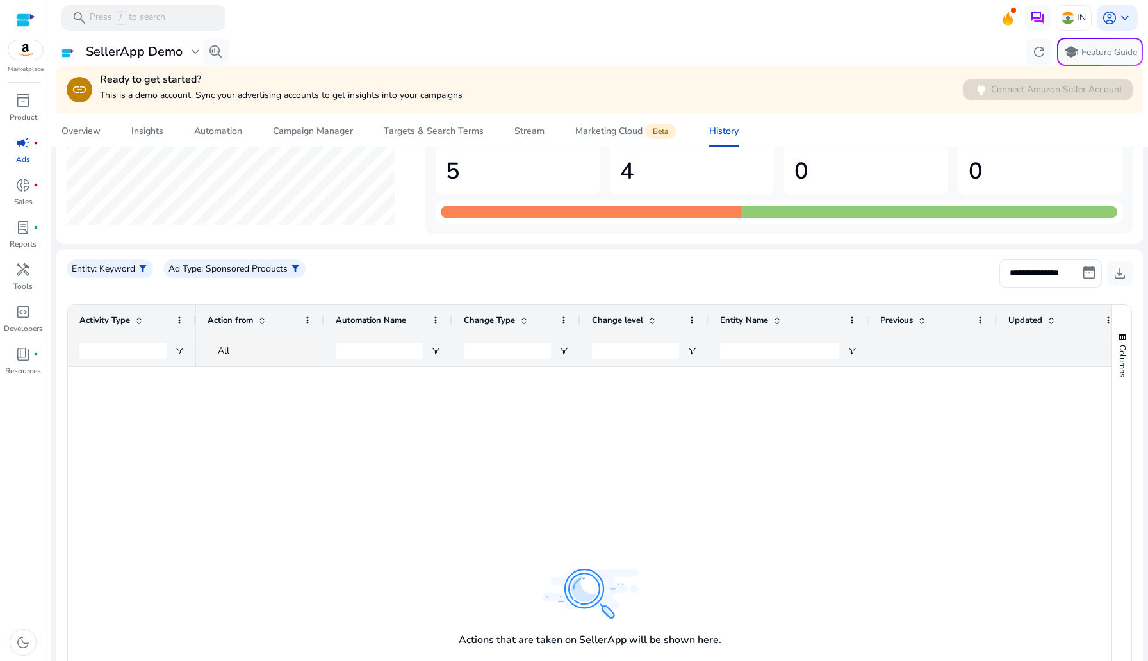
scroll to position [123, 0]
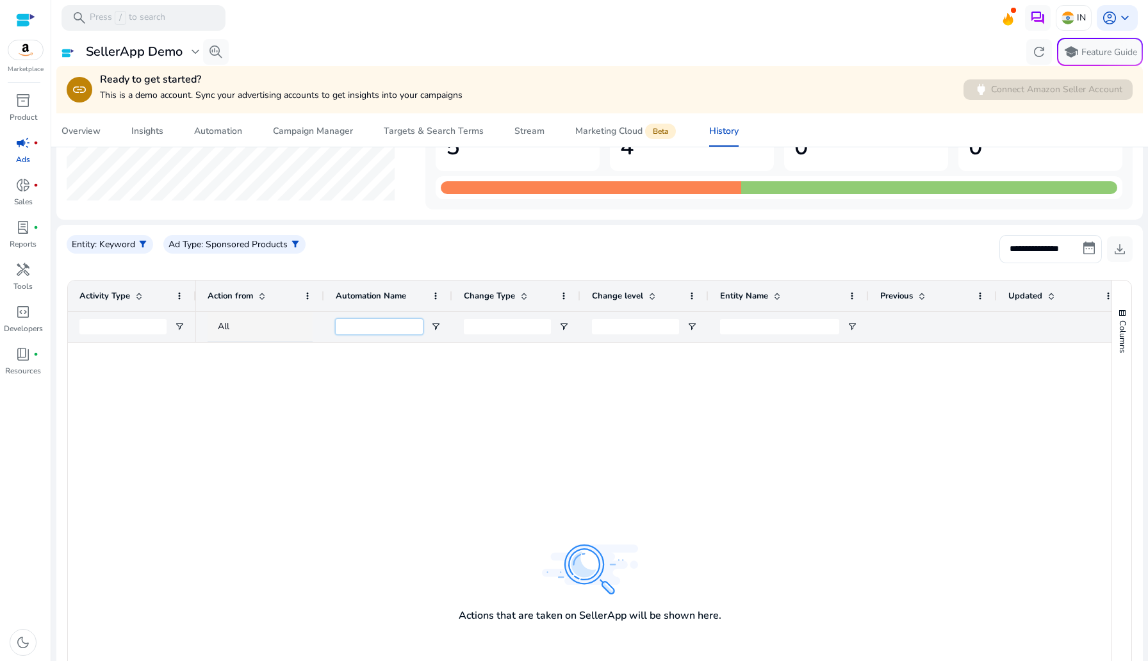
click at [365, 327] on input "Automation Name Filter Input" at bounding box center [379, 326] width 87 height 15
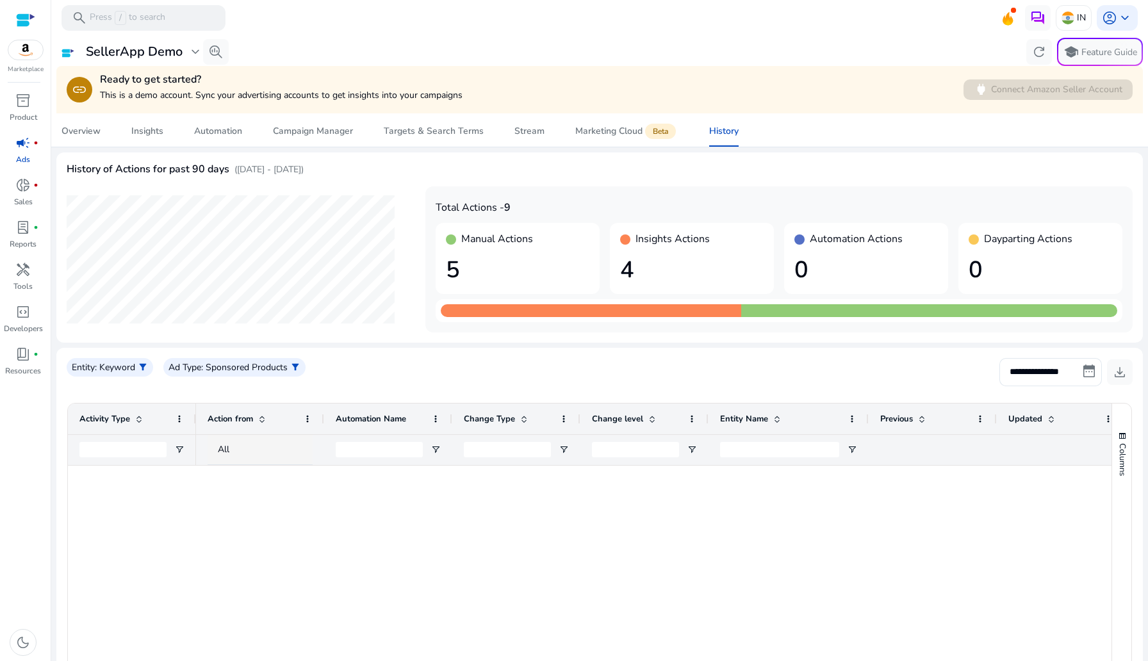
click at [99, 440] on div at bounding box center [122, 450] width 87 height 30
click at [128, 454] on input "Activity Type Filter Input" at bounding box center [122, 449] width 87 height 15
click at [231, 345] on div "**********" at bounding box center [599, 563] width 1087 height 820
click at [233, 361] on p ": Sponsored Products" at bounding box center [244, 367] width 87 height 13
click at [233, 361] on div at bounding box center [574, 330] width 1148 height 661
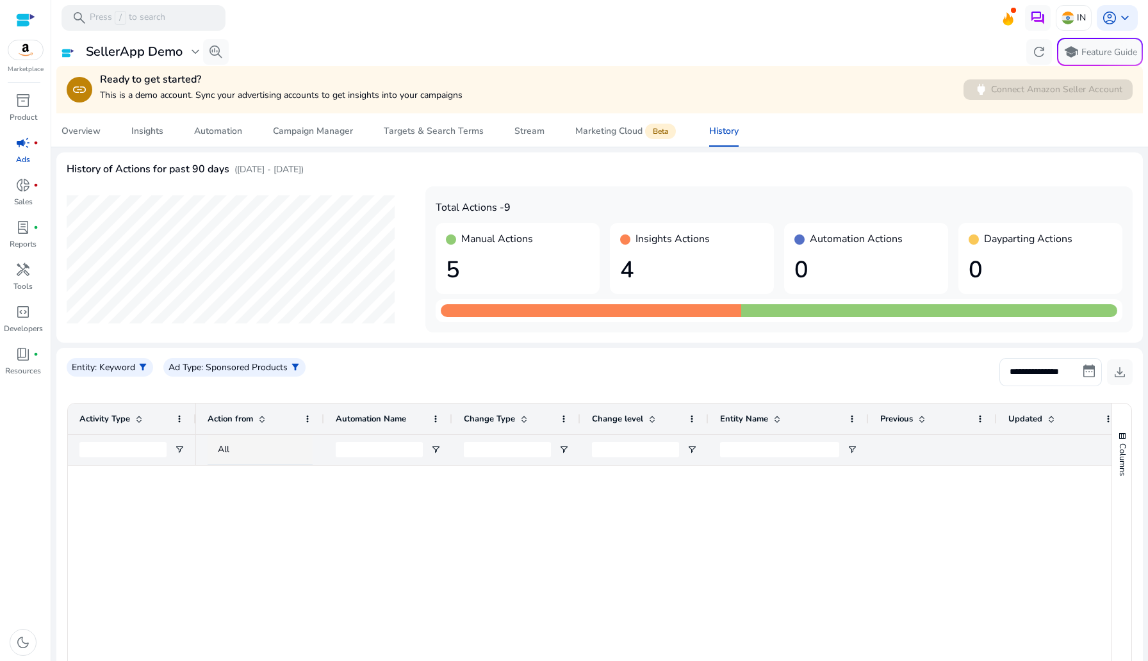
click at [93, 381] on div "Entity : Keyword filter_alt Ad Type : Sponsored Products filter_alt" at bounding box center [197, 372] width 260 height 28
click at [94, 375] on div "Entity : Keyword filter_alt" at bounding box center [110, 367] width 87 height 19
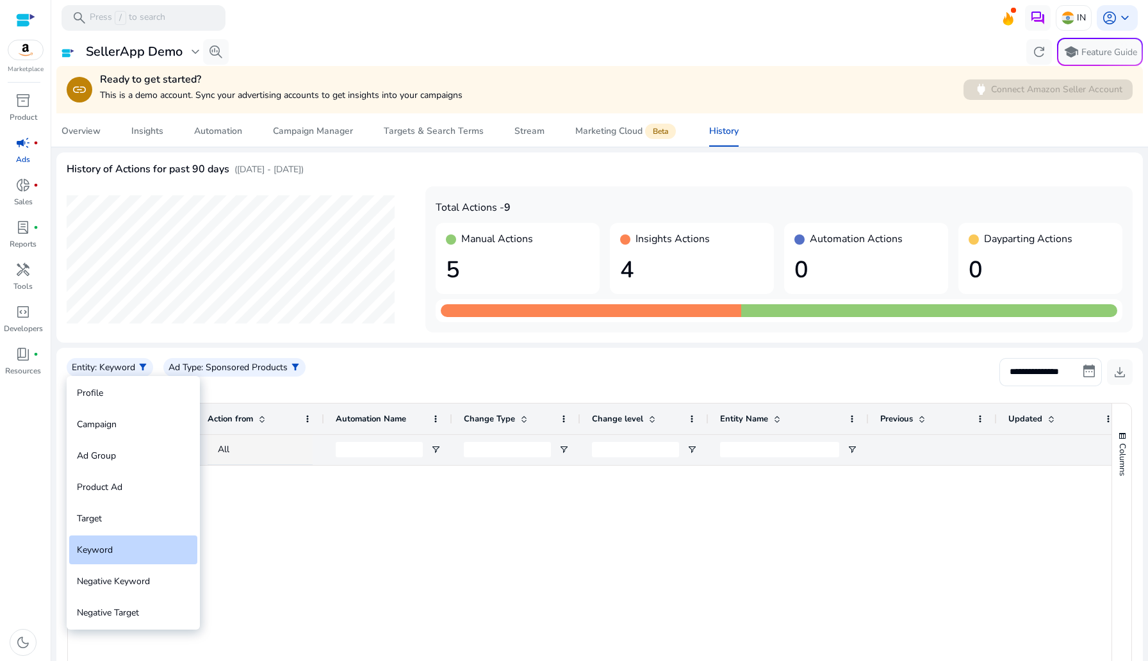
click at [94, 372] on div at bounding box center [574, 330] width 1148 height 661
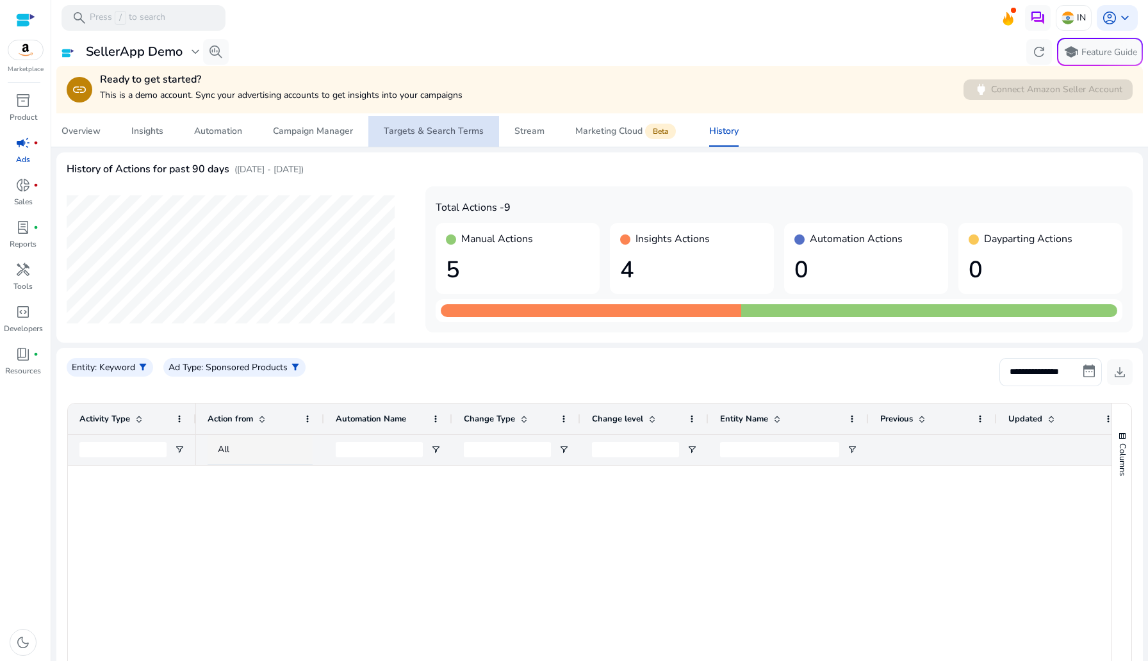
click at [438, 128] on div "Targets & Search Terms" at bounding box center [434, 131] width 100 height 9
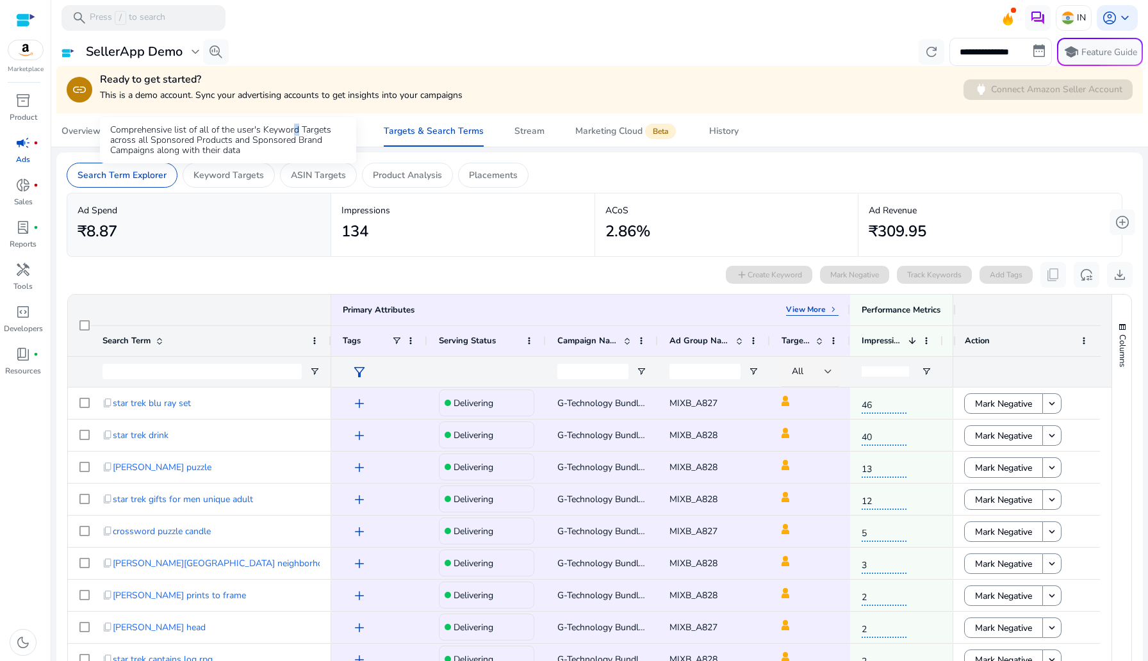
click at [293, 124] on div "Comprehensive list of all of the user's Keyword Targets across all Sponsored Pr…" at bounding box center [228, 140] width 256 height 46
click at [366, 132] on link "Campaign Manager" at bounding box center [313, 131] width 111 height 31
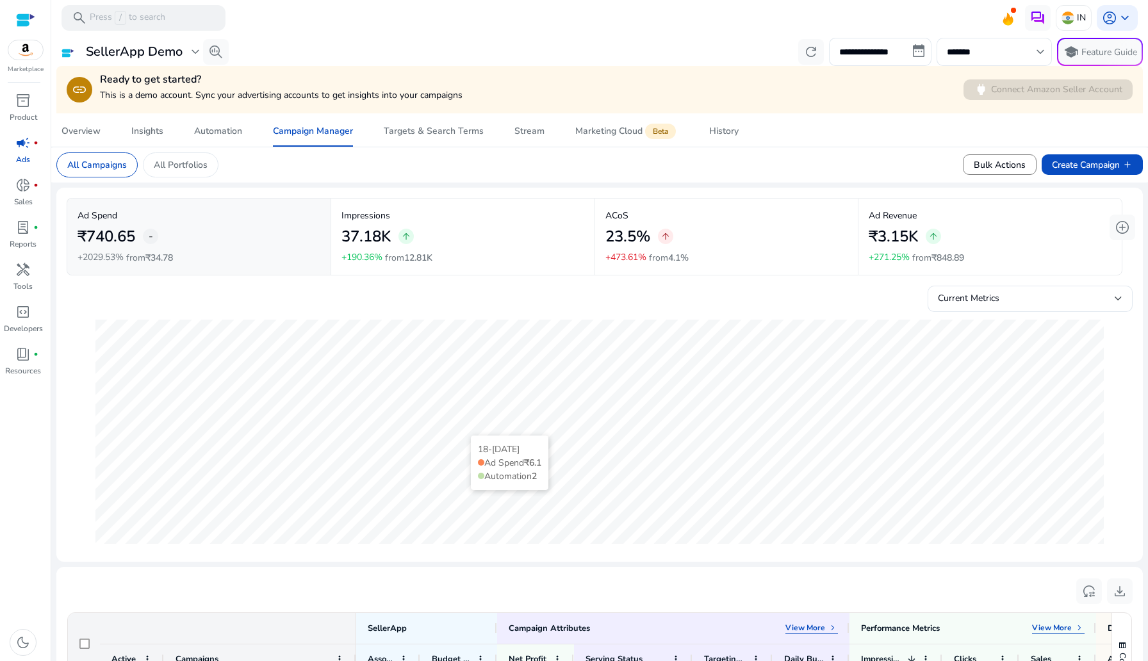
scroll to position [384, 0]
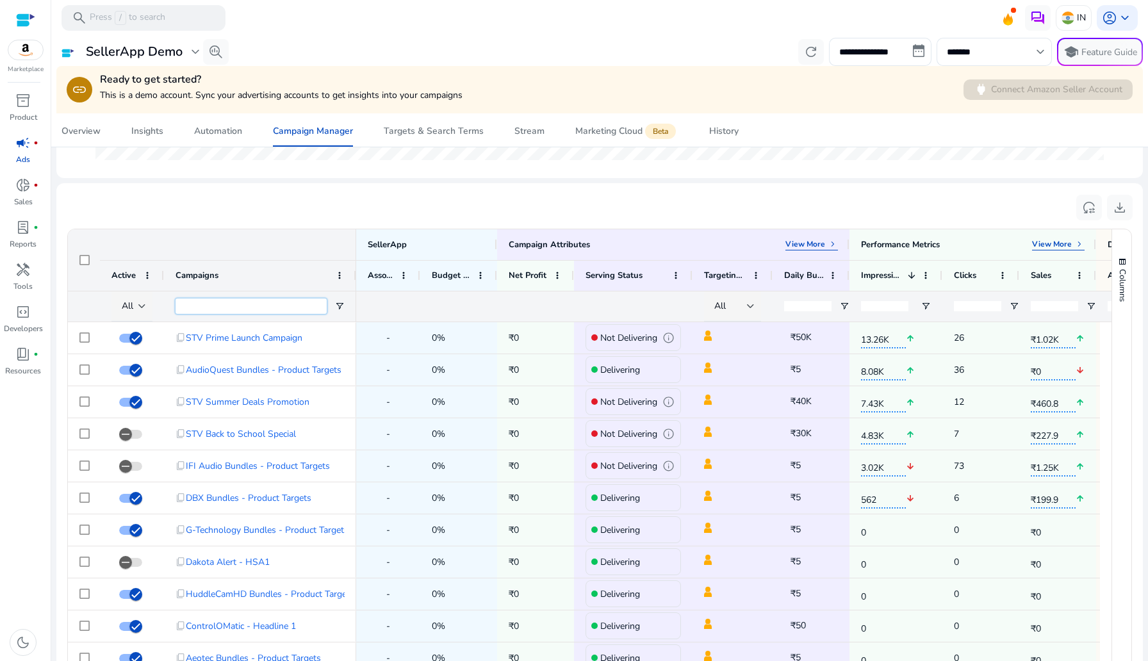
click at [290, 306] on input "Campaigns Filter Input" at bounding box center [251, 306] width 151 height 15
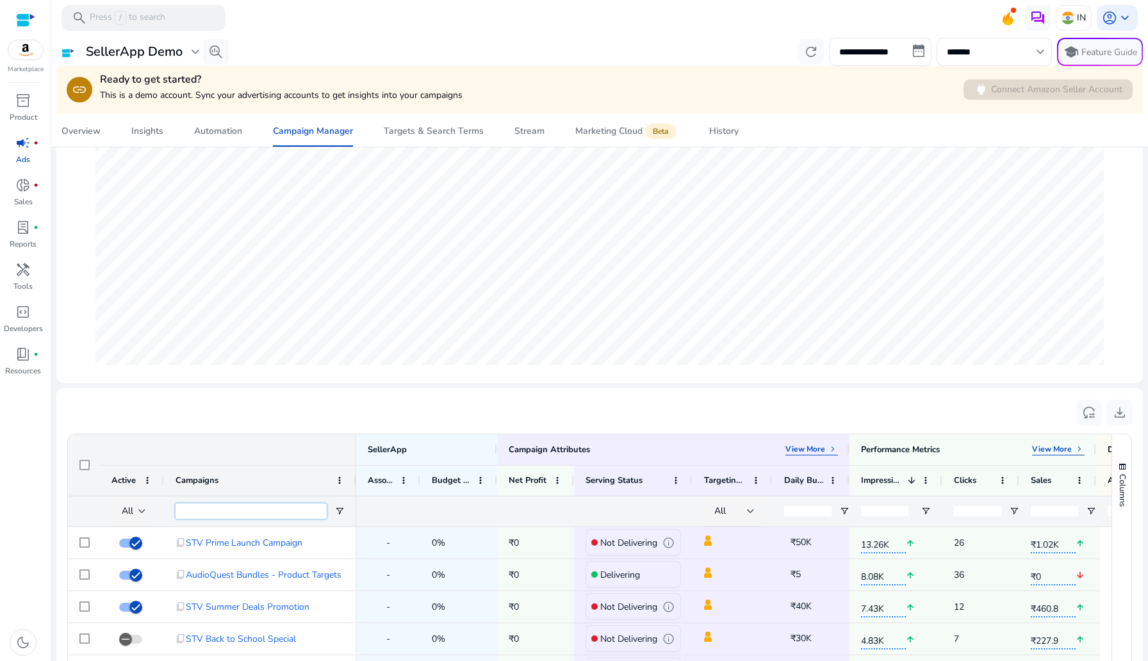
scroll to position [0, 0]
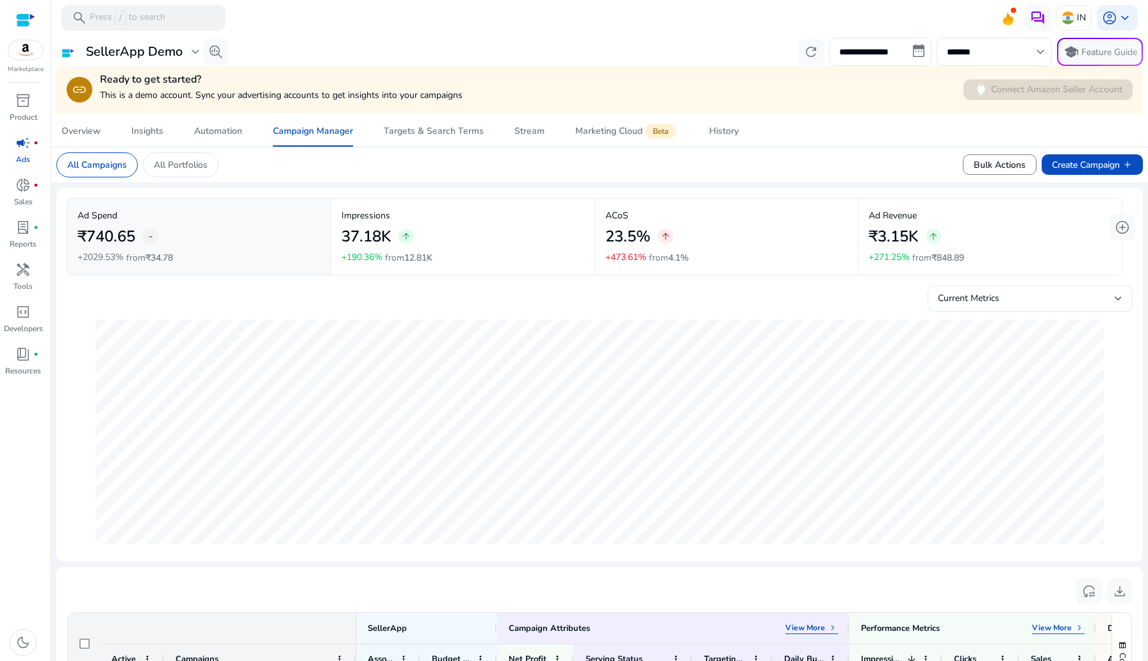
click at [1024, 311] on div "Current Metrics" at bounding box center [1030, 305] width 185 height 28
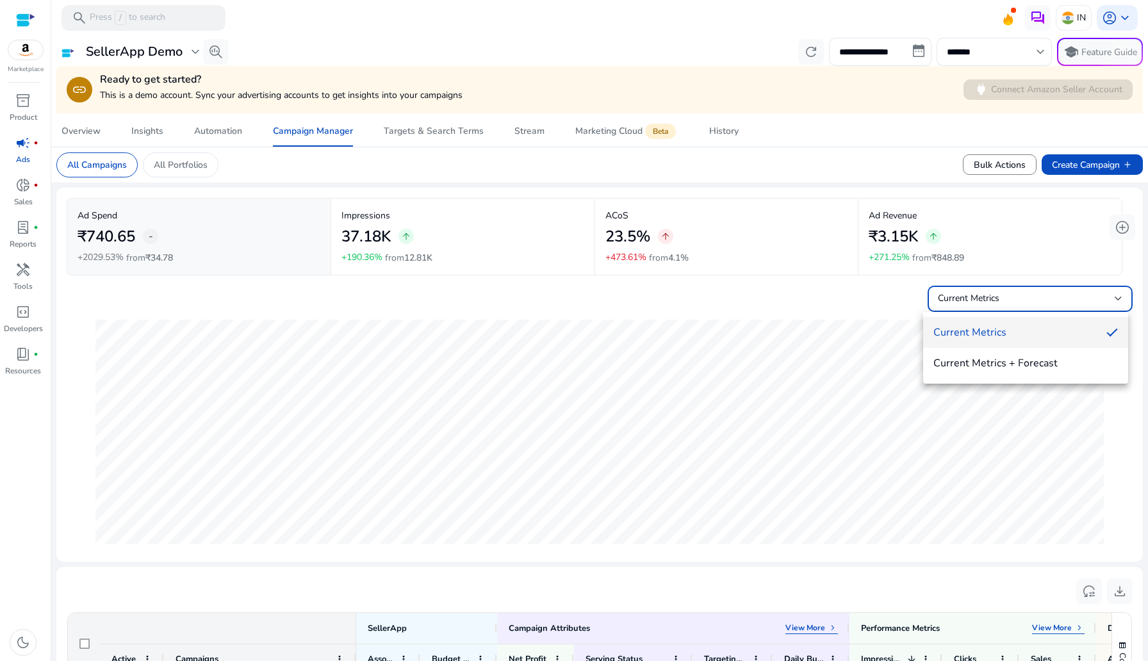
click at [1018, 304] on div at bounding box center [574, 330] width 1148 height 661
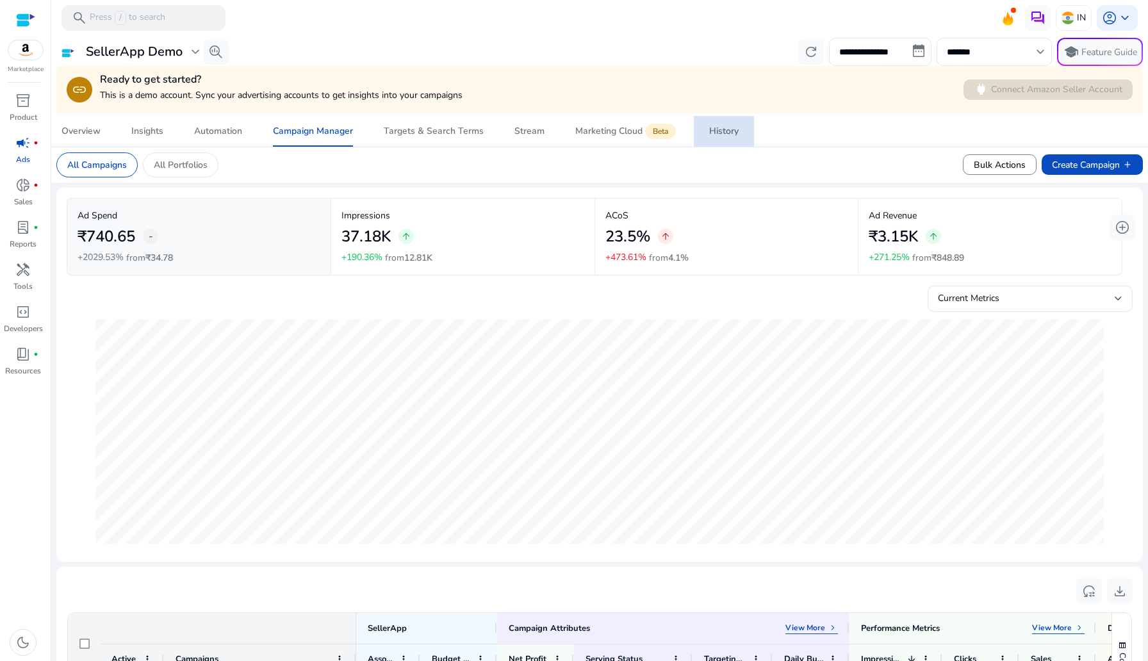
click at [723, 138] on span "History" at bounding box center [723, 131] width 29 height 31
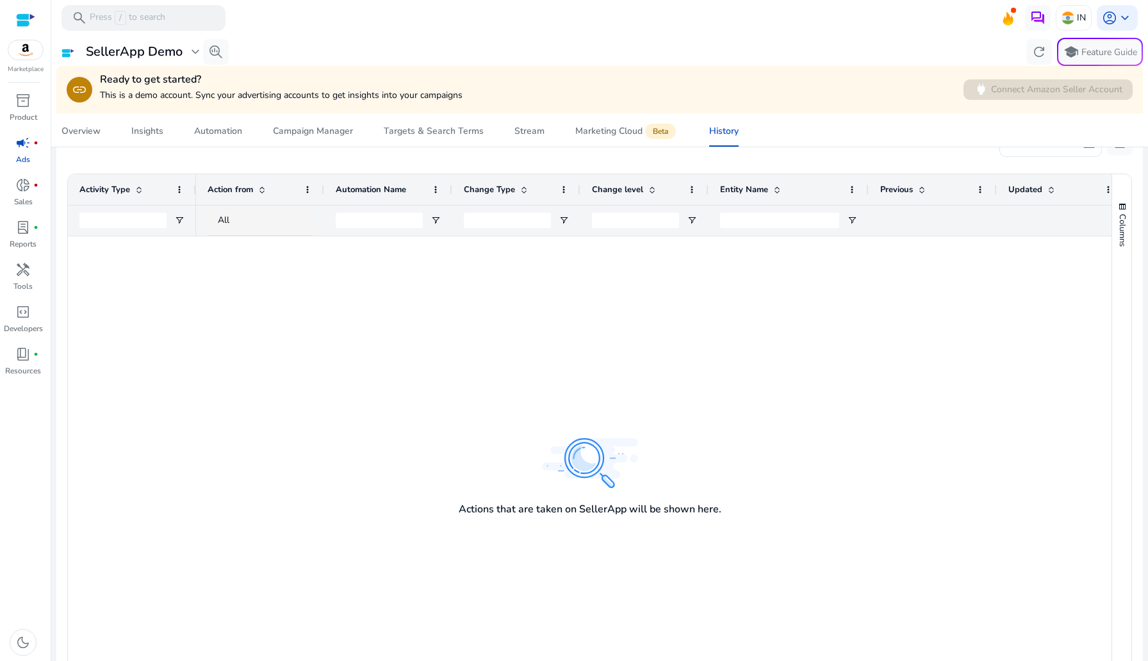
scroll to position [245, 0]
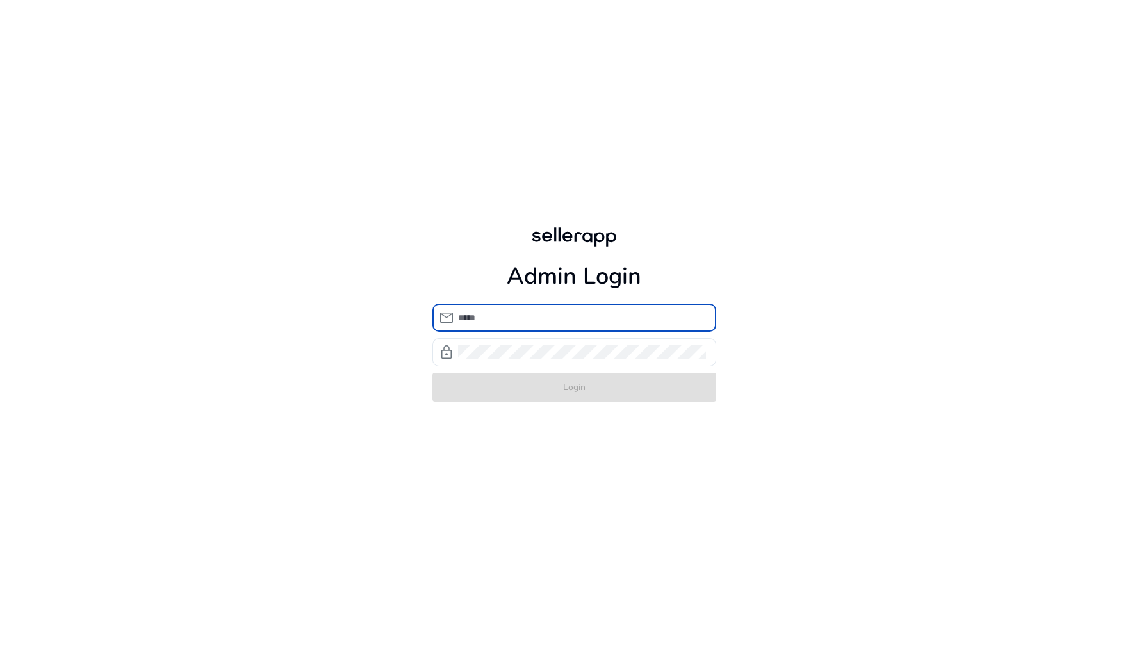
click at [547, 309] on div at bounding box center [582, 318] width 248 height 28
click at [542, 315] on input "email" at bounding box center [582, 318] width 248 height 14
click at [531, 322] on input "email" at bounding box center [582, 318] width 248 height 14
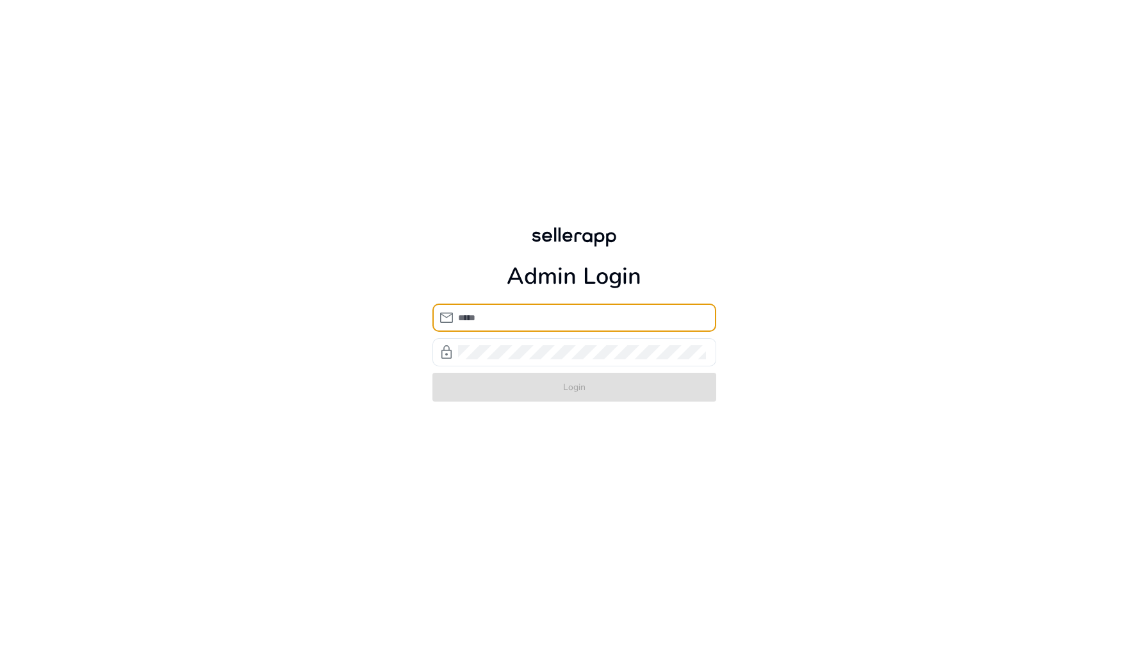
click at [531, 322] on input "email" at bounding box center [582, 318] width 248 height 14
click at [590, 479] on div "Admin Login mail lock Login" at bounding box center [574, 313] width 304 height 626
click at [478, 305] on div at bounding box center [582, 318] width 248 height 28
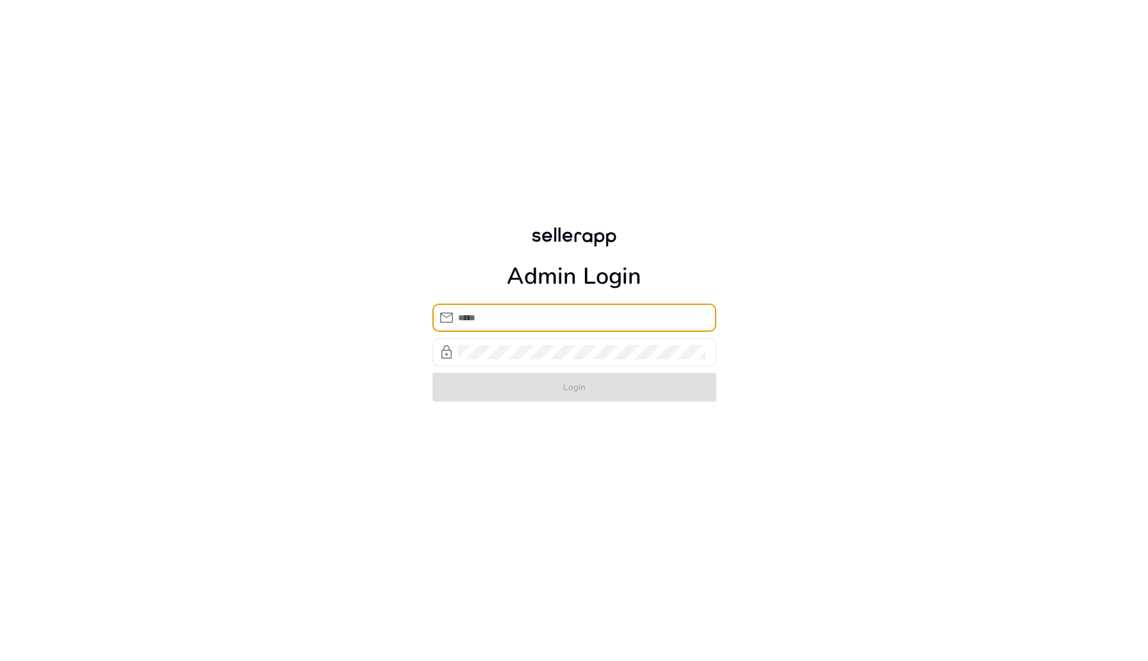
click at [481, 320] on input "email" at bounding box center [582, 318] width 248 height 14
type input "**********"
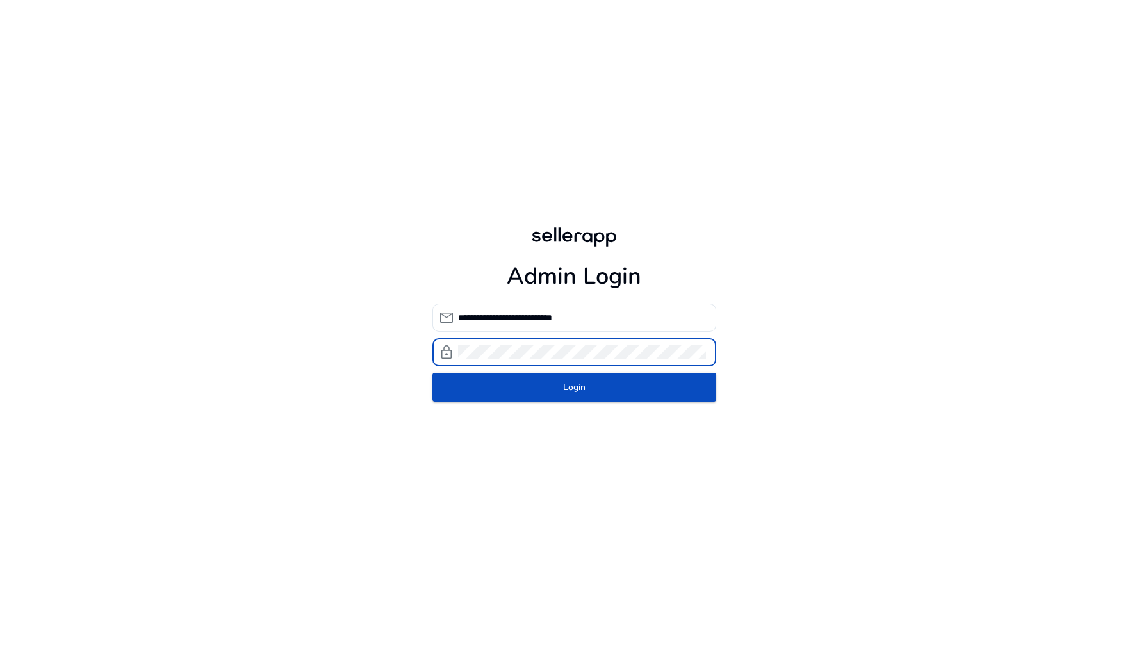
click button "Login" at bounding box center [575, 387] width 284 height 29
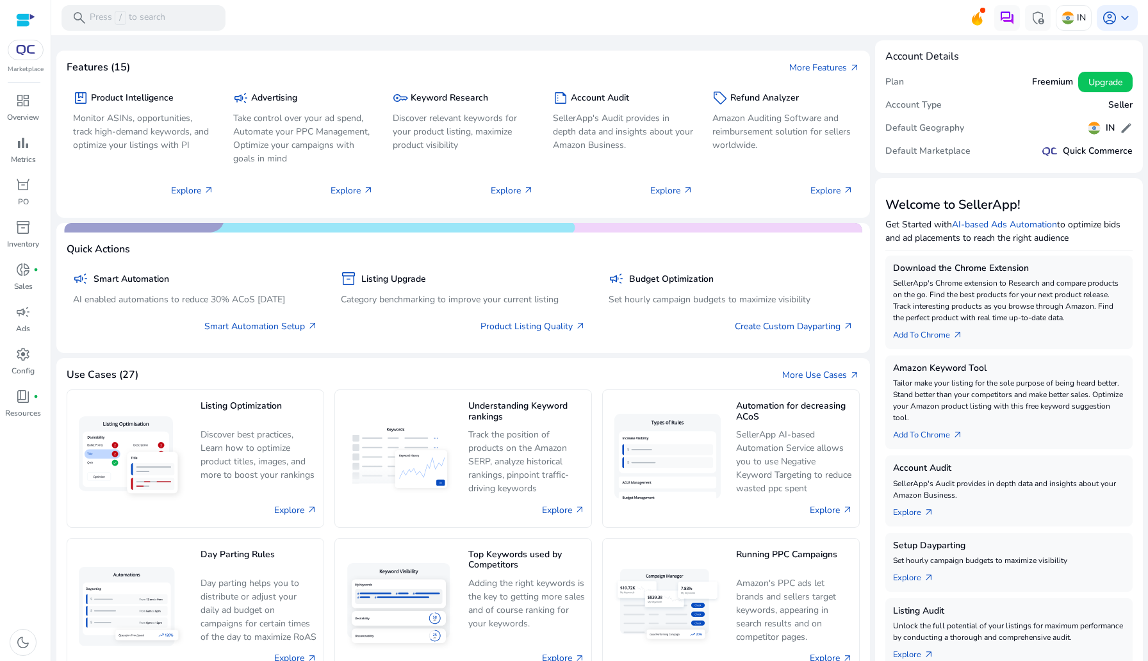
click at [21, 46] on img at bounding box center [25, 50] width 23 height 10
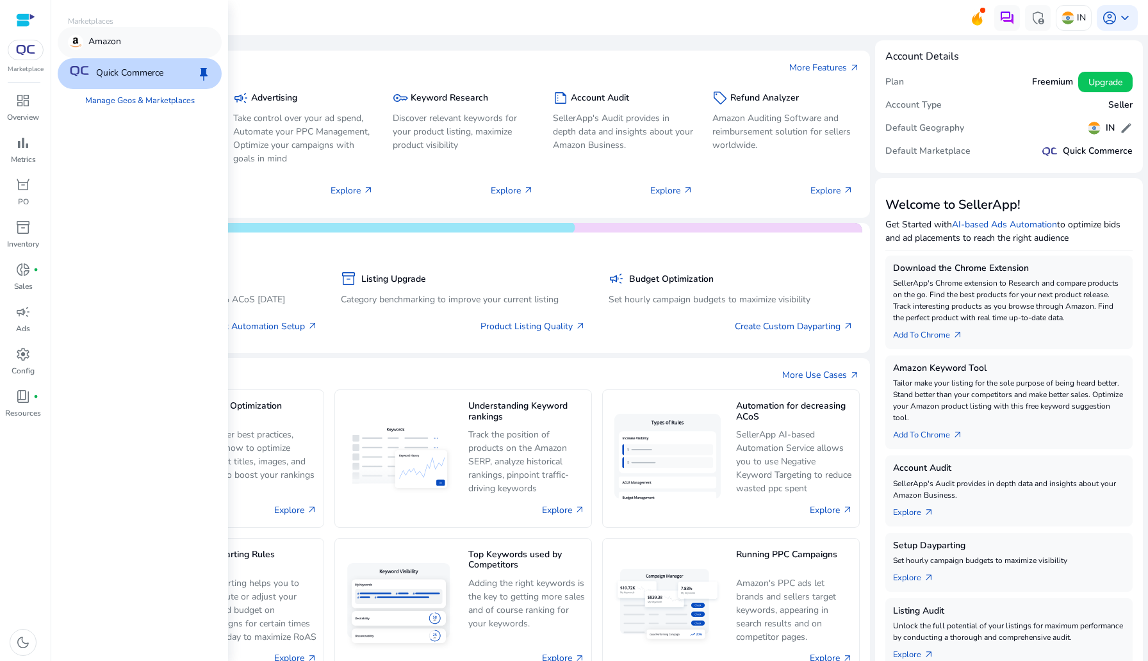
click at [88, 48] on p "Amazon" at bounding box center [104, 42] width 33 height 15
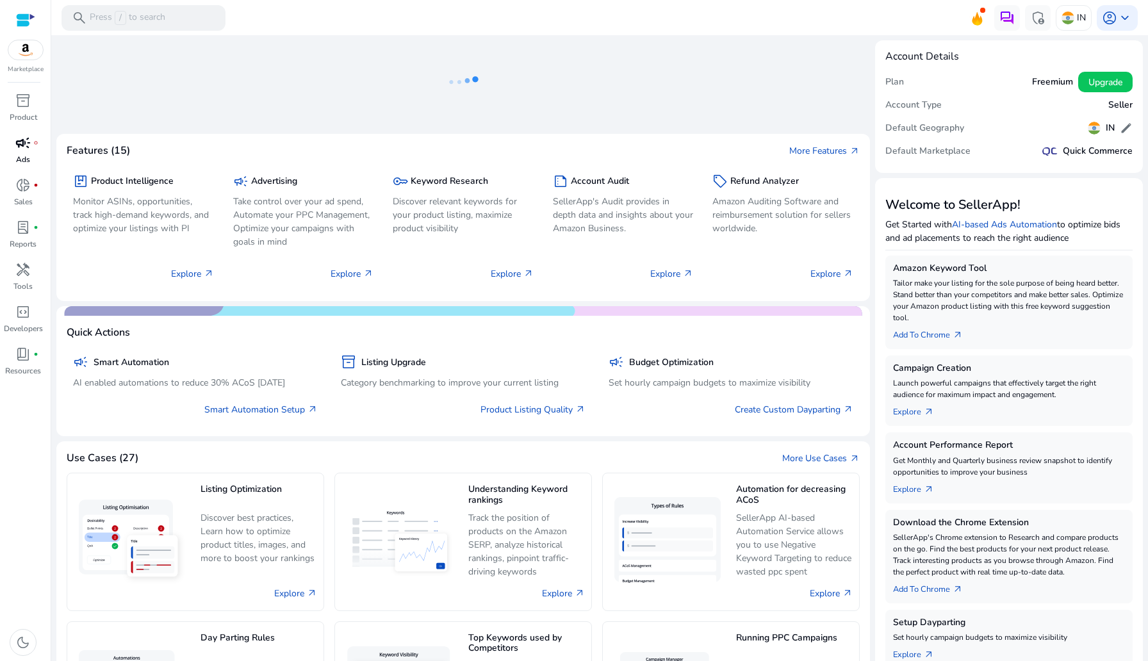
click at [28, 150] on span "campaign" at bounding box center [22, 142] width 15 height 15
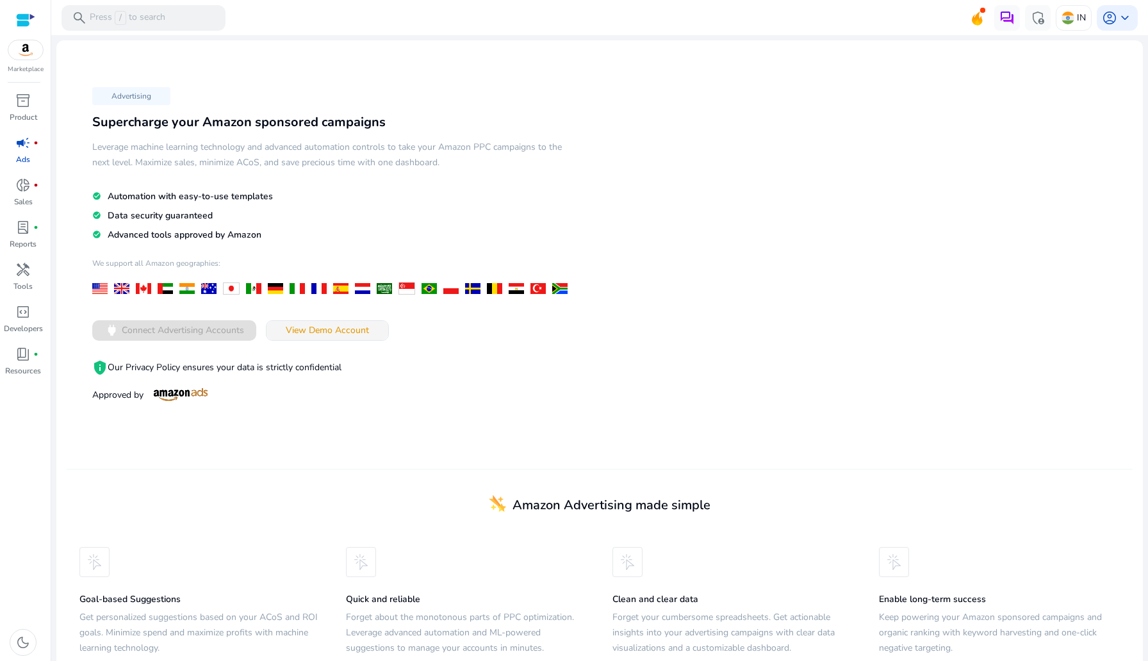
click at [308, 336] on span "View Demo Account" at bounding box center [327, 330] width 83 height 13
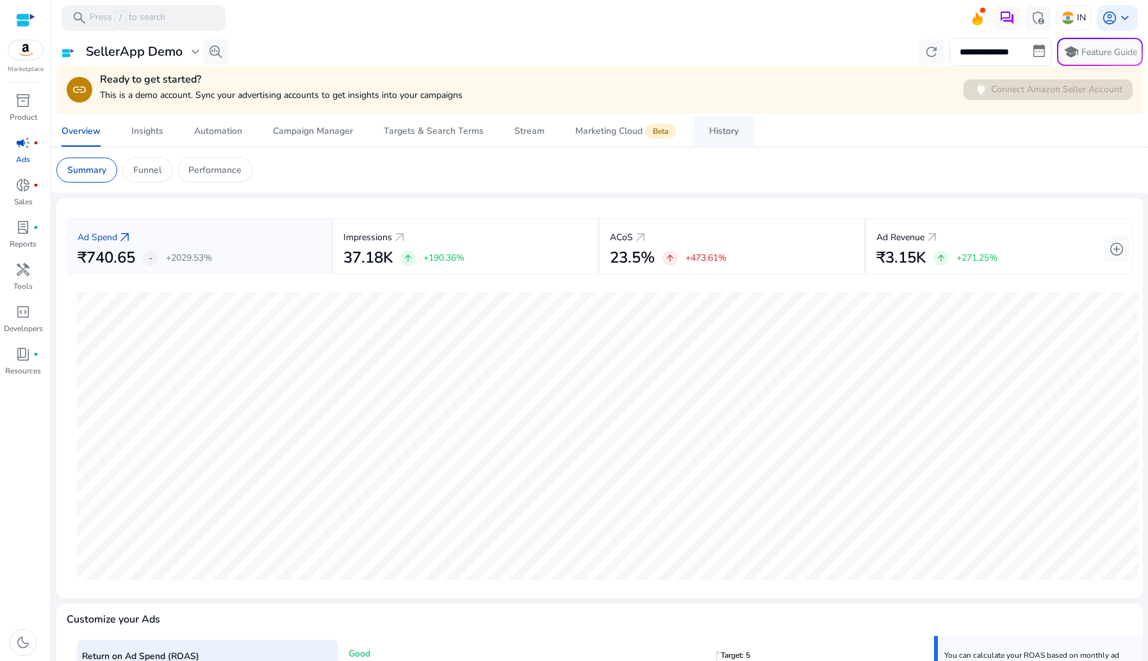
click at [731, 136] on div "History" at bounding box center [723, 131] width 29 height 9
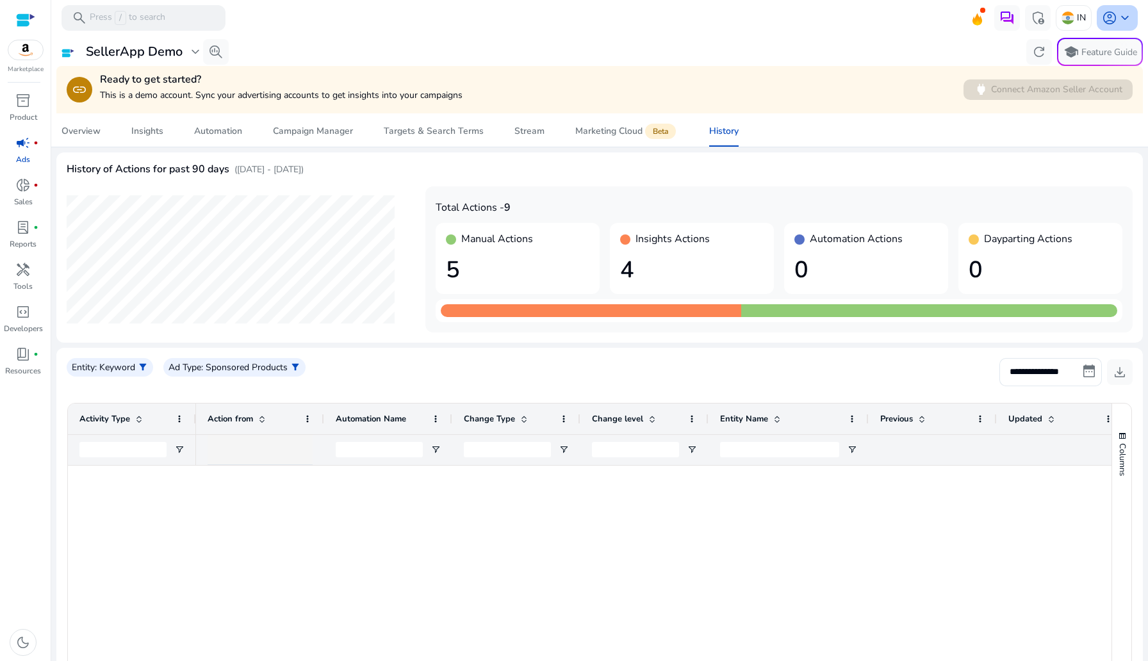
click at [1102, 24] on span "account_circle" at bounding box center [1109, 17] width 15 height 15
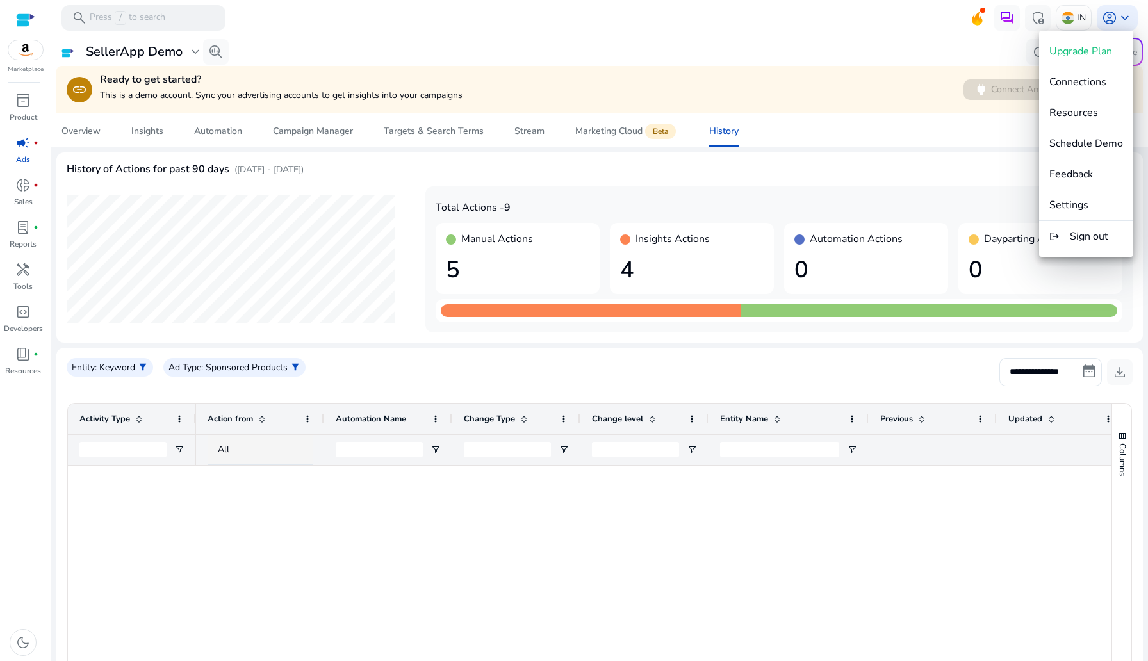
click at [910, 33] on div at bounding box center [574, 330] width 1148 height 661
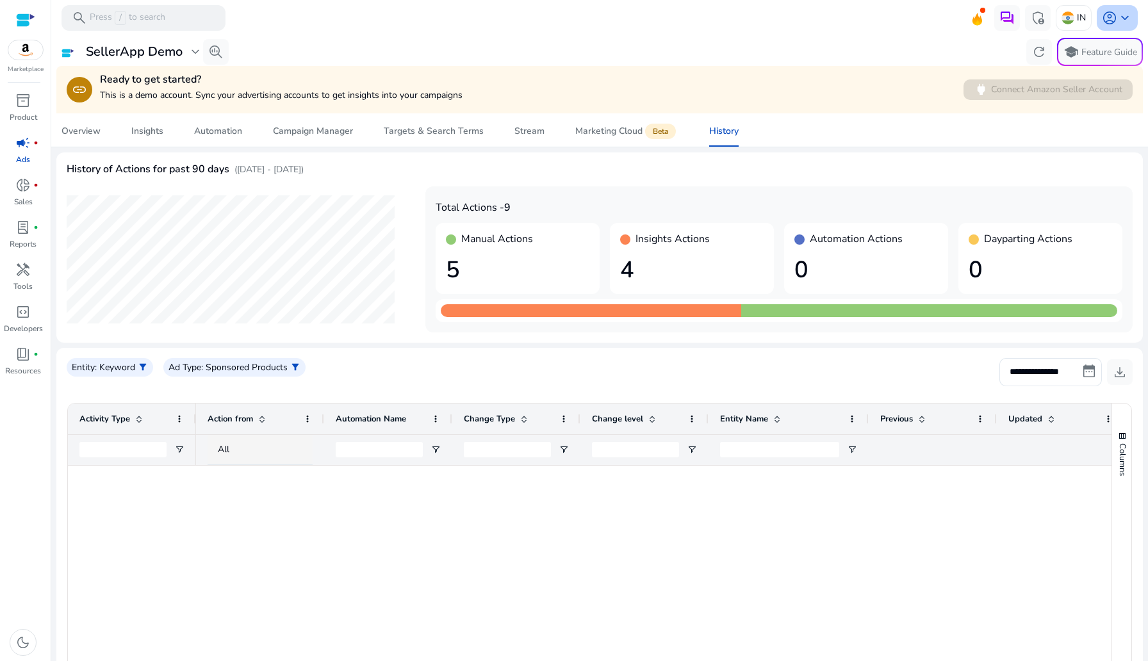
click at [1111, 15] on span "account_circle" at bounding box center [1109, 17] width 15 height 15
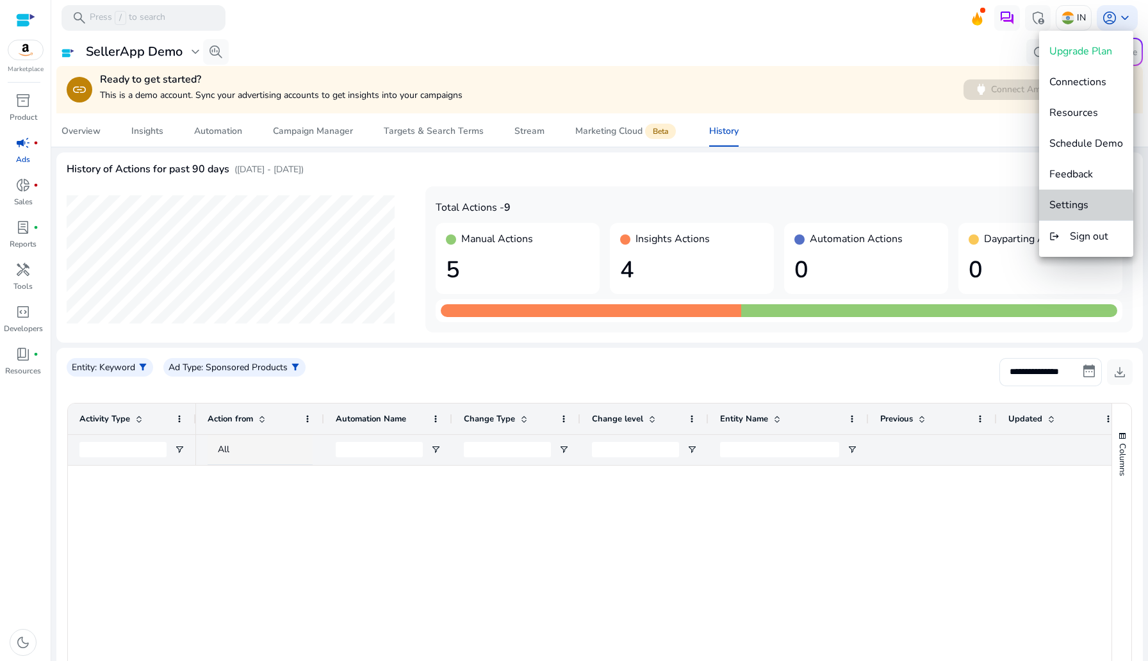
click at [1075, 213] on button "Settings" at bounding box center [1087, 205] width 94 height 31
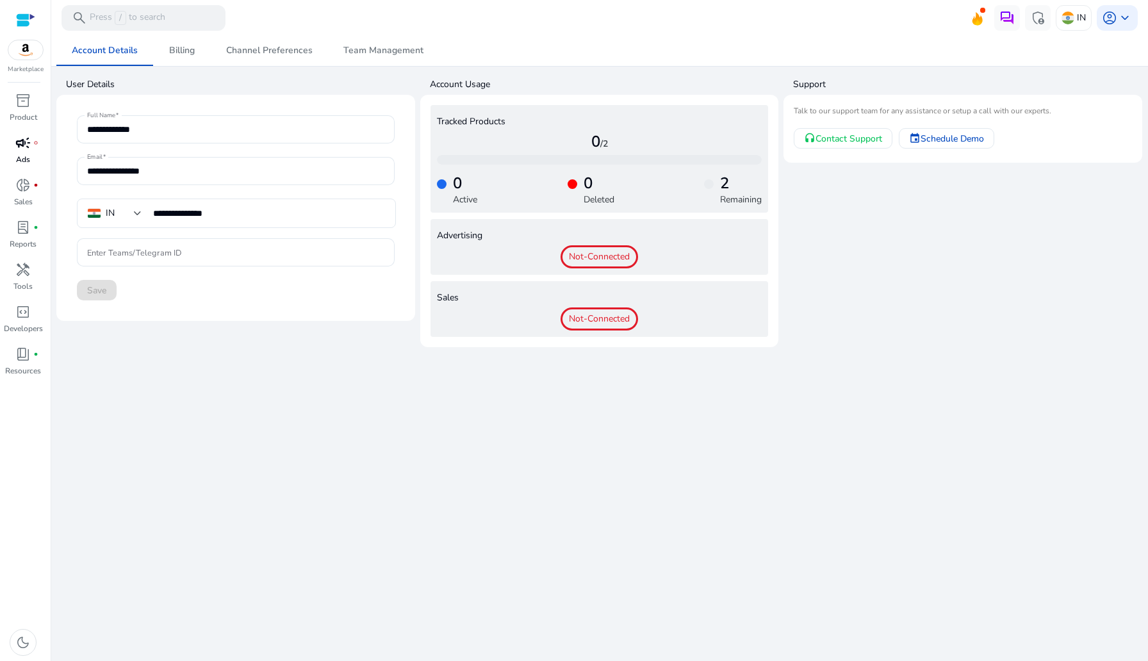
click at [9, 154] on link "campaign fiber_manual_record Ads" at bounding box center [23, 154] width 46 height 42
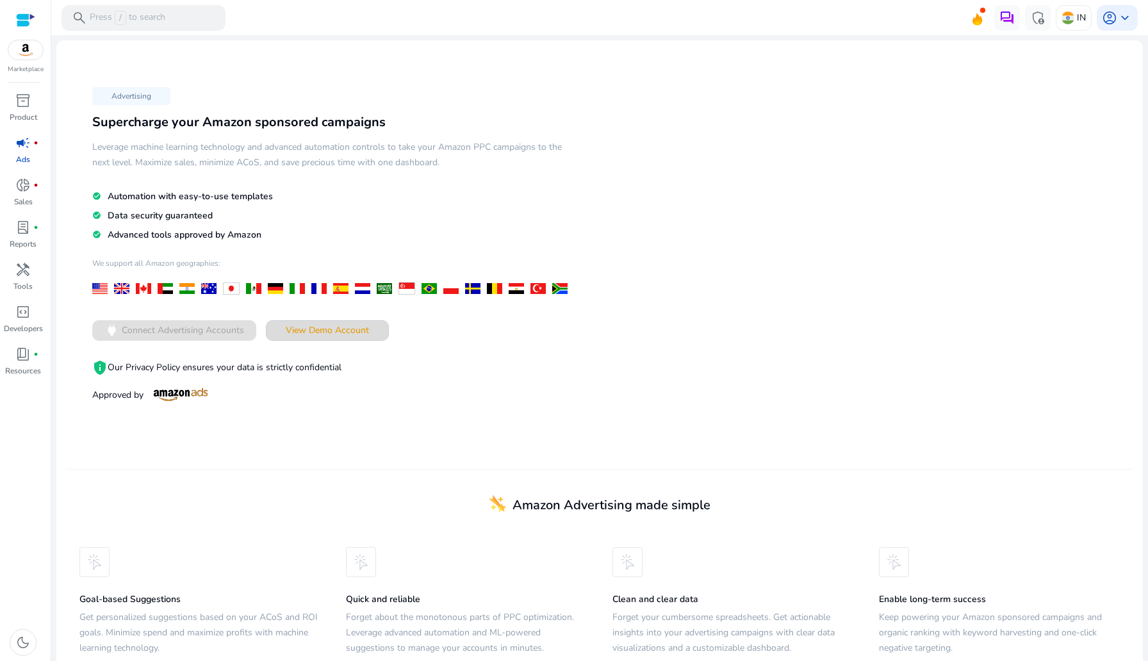
click at [322, 329] on span "View Demo Account" at bounding box center [327, 330] width 83 height 13
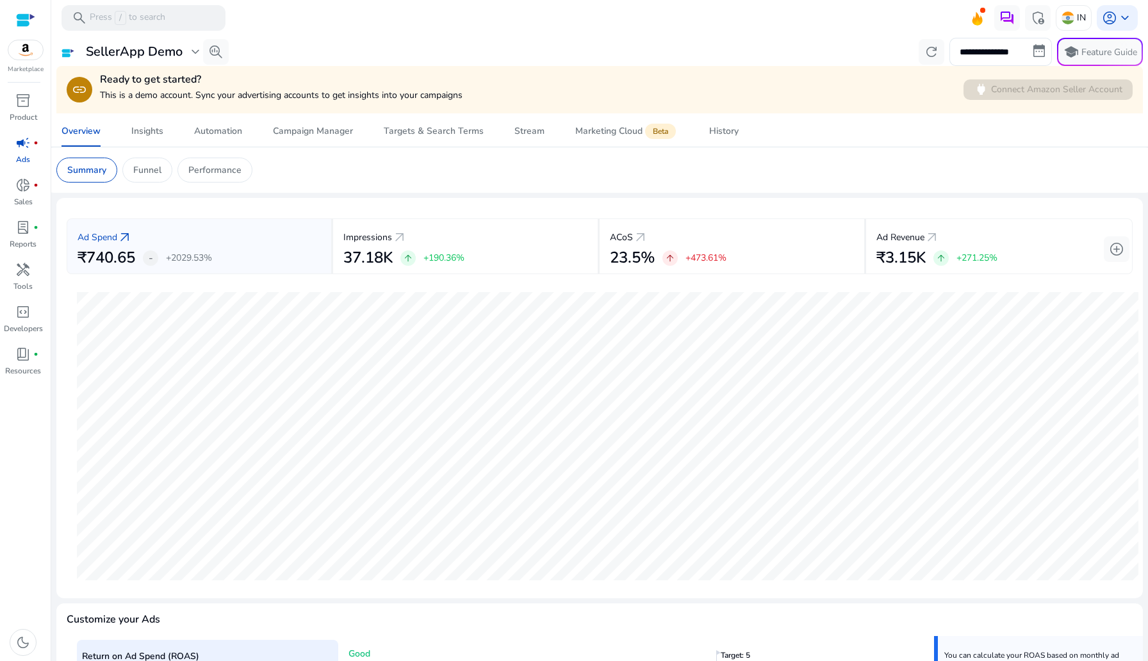
click at [738, 109] on div "link Ready to get started? This is a demo account. Sync your advertising accoun…" at bounding box center [599, 89] width 1087 height 47
click at [720, 140] on span "History" at bounding box center [723, 131] width 29 height 31
